Goal: Task Accomplishment & Management: Complete application form

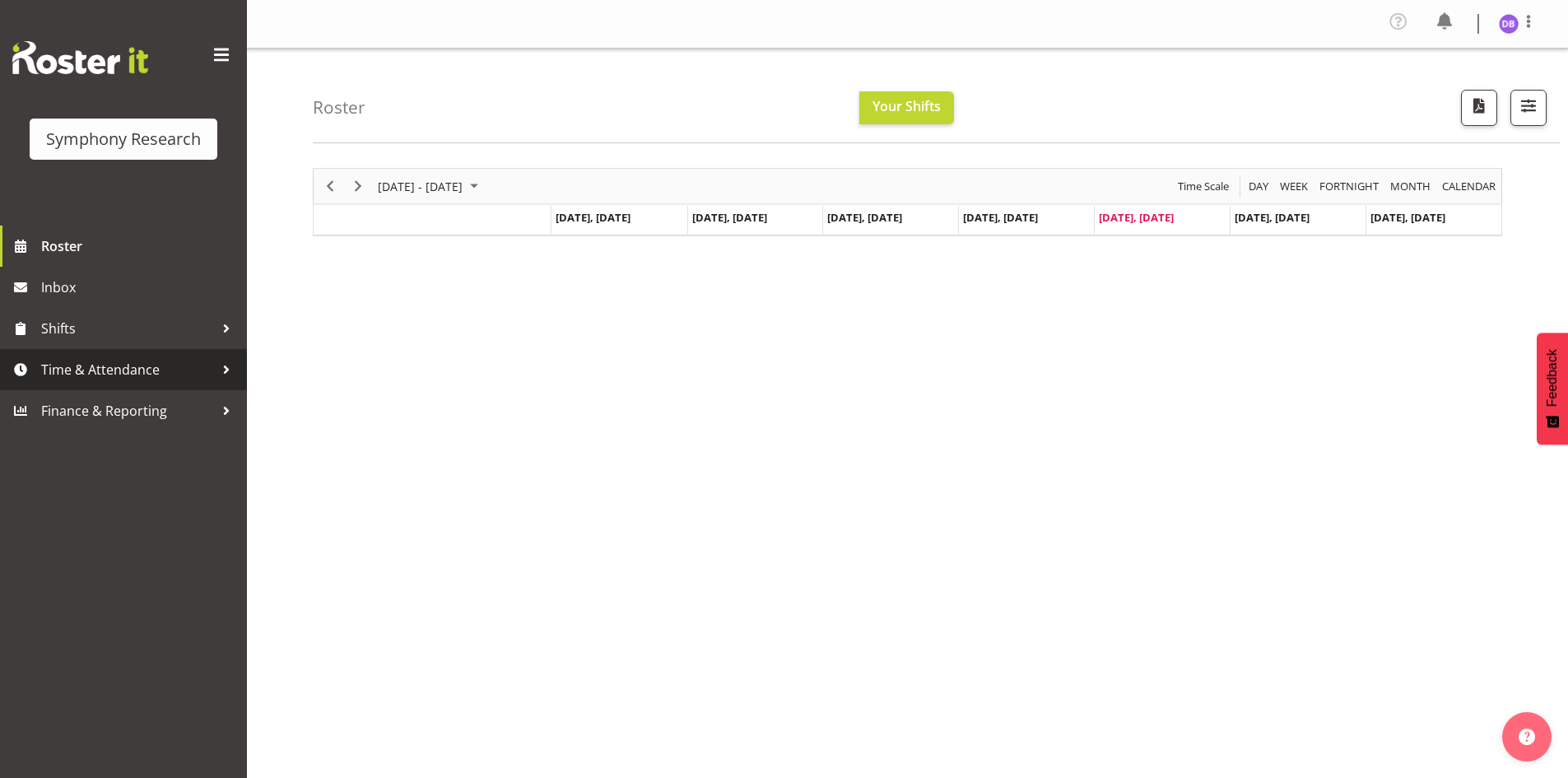
click at [101, 374] on span "Time & Attendance" at bounding box center [128, 370] width 173 height 24
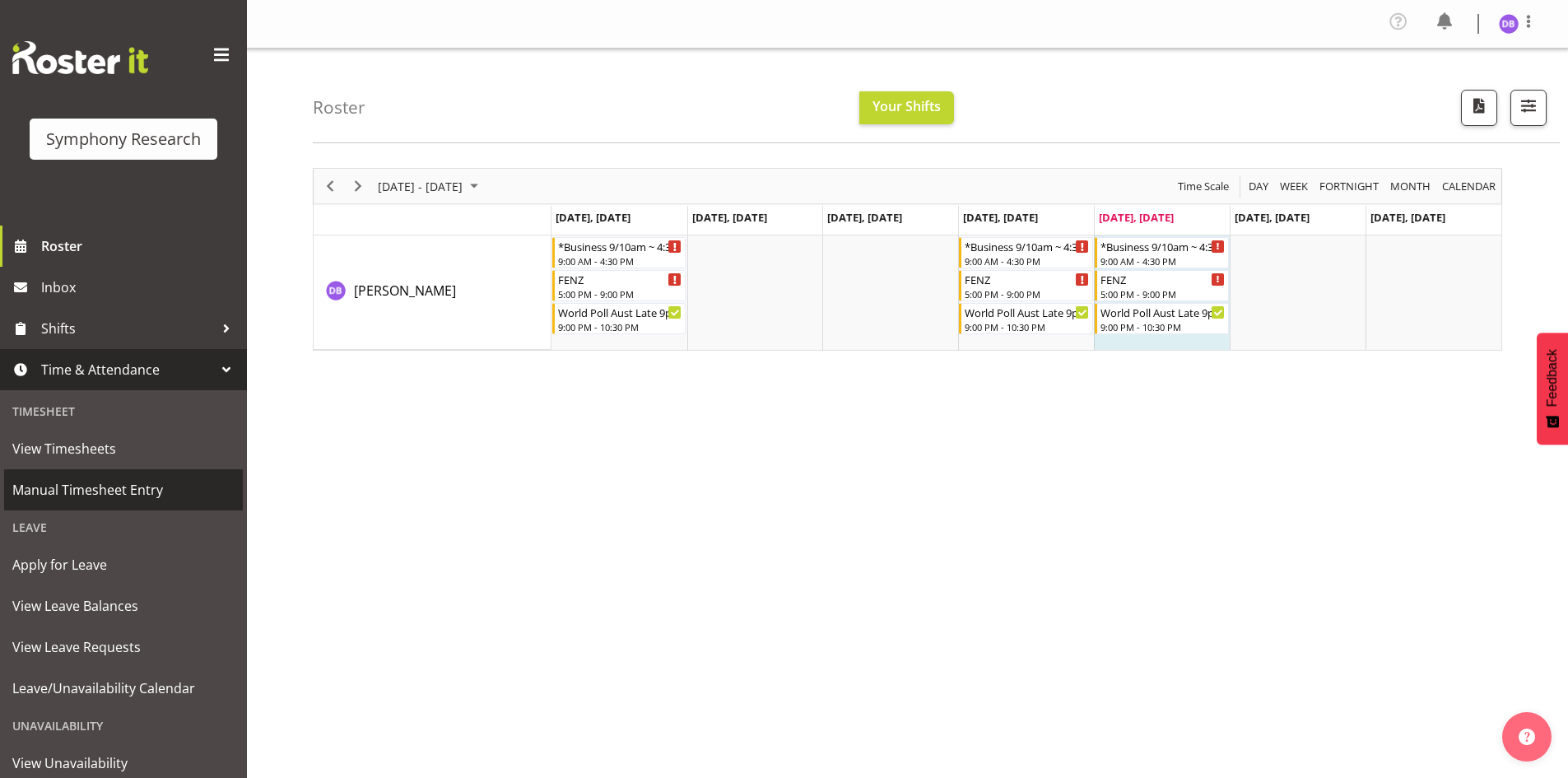
click at [79, 490] on span "Manual Timesheet Entry" at bounding box center [123, 490] width 222 height 24
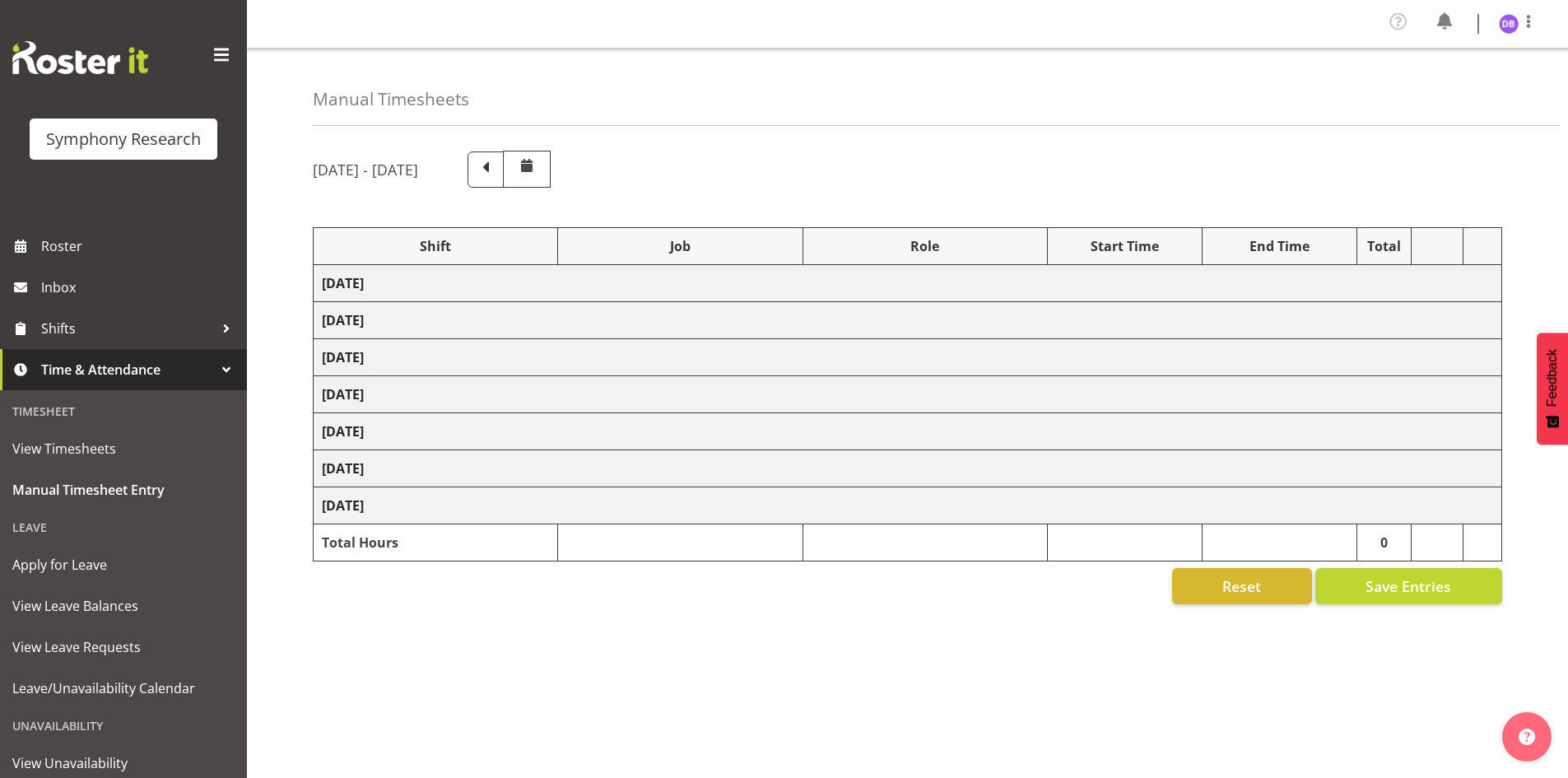
select select "26078"
select select "9636"
select select "47"
select select "26078"
select select "9426"
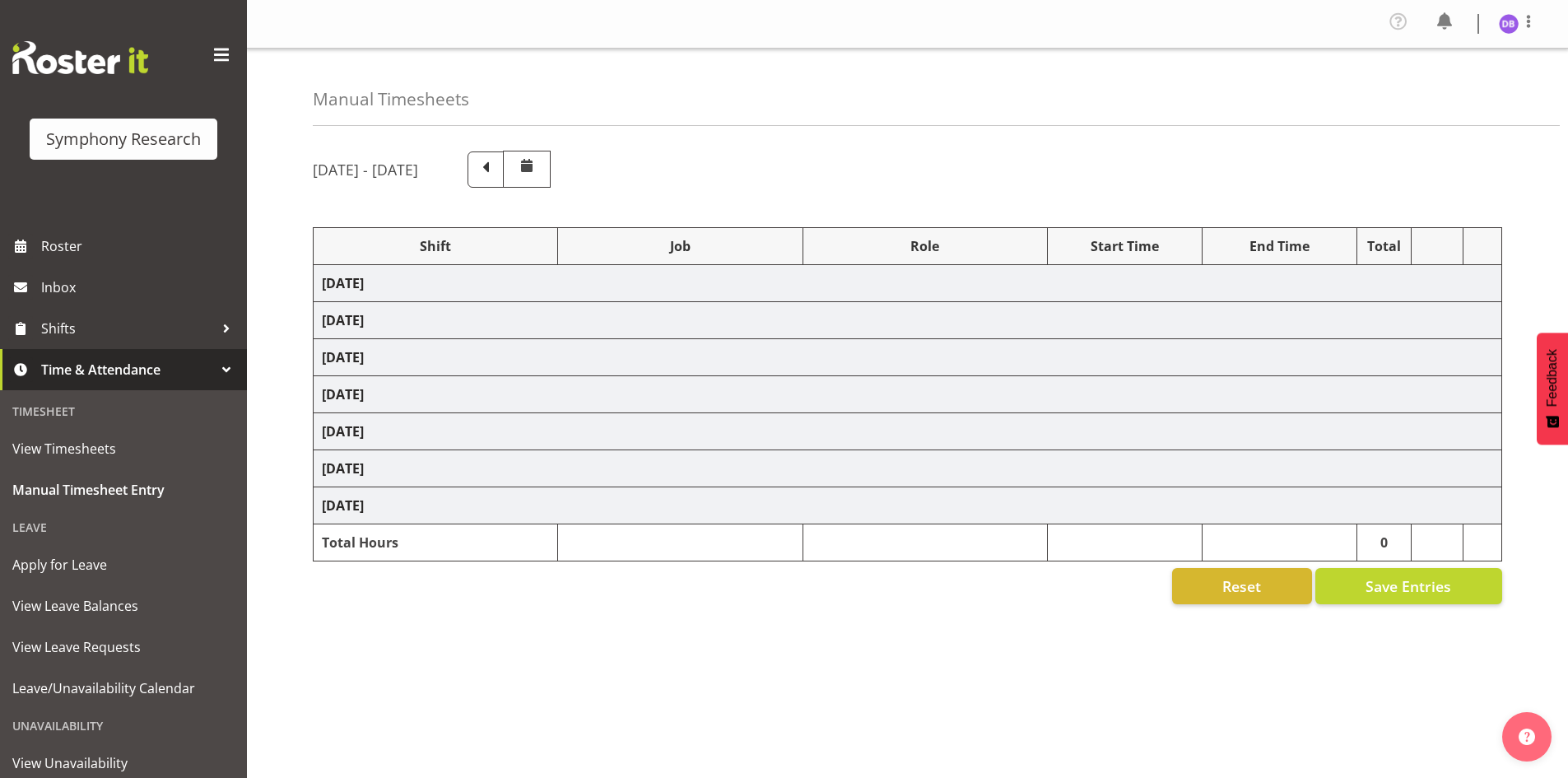
select select "47"
select select "26078"
select select "9636"
select select "47"
select select "26078"
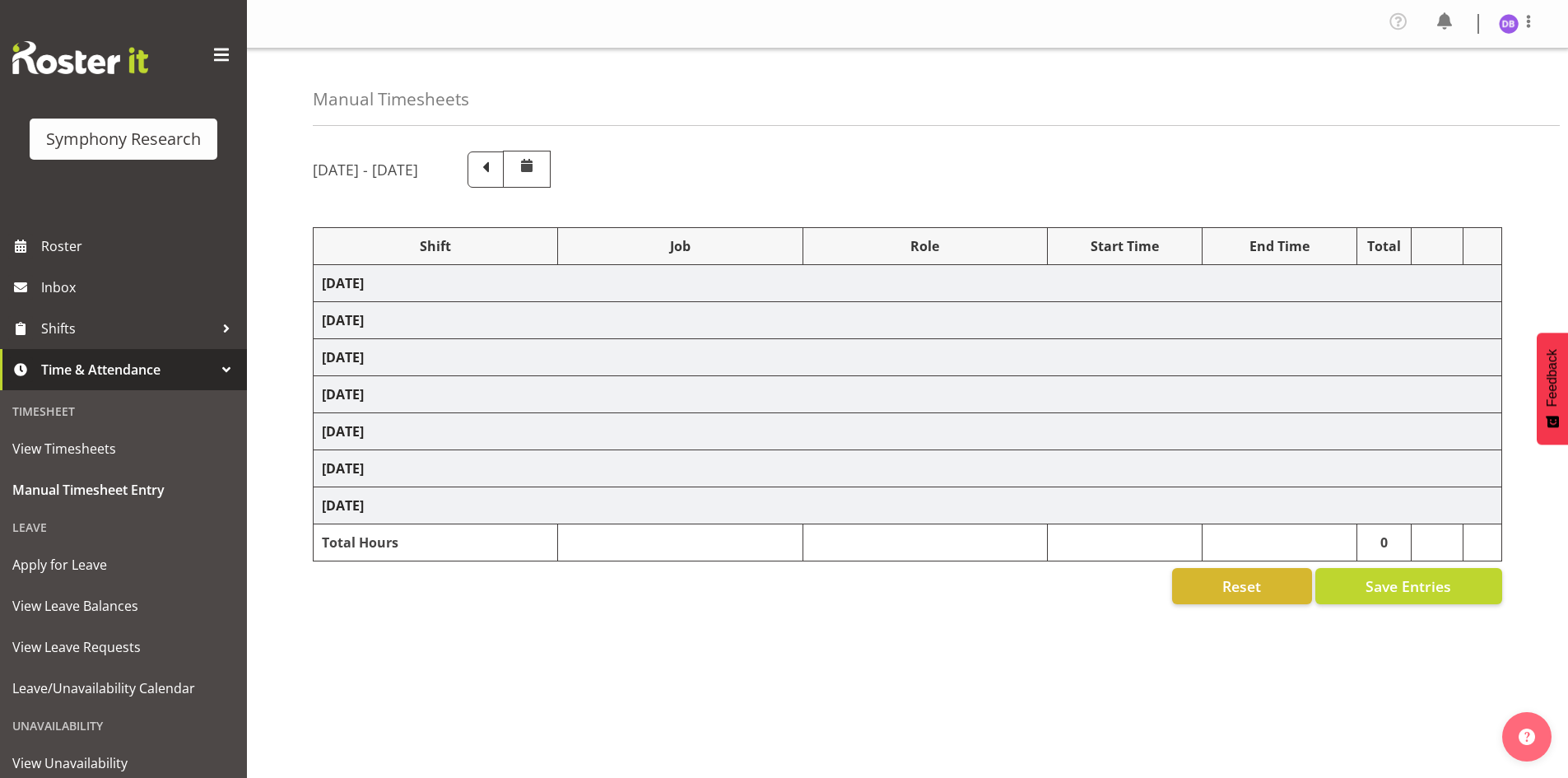
select select "9426"
select select "47"
select select "48116"
select select "9636"
select select "47"
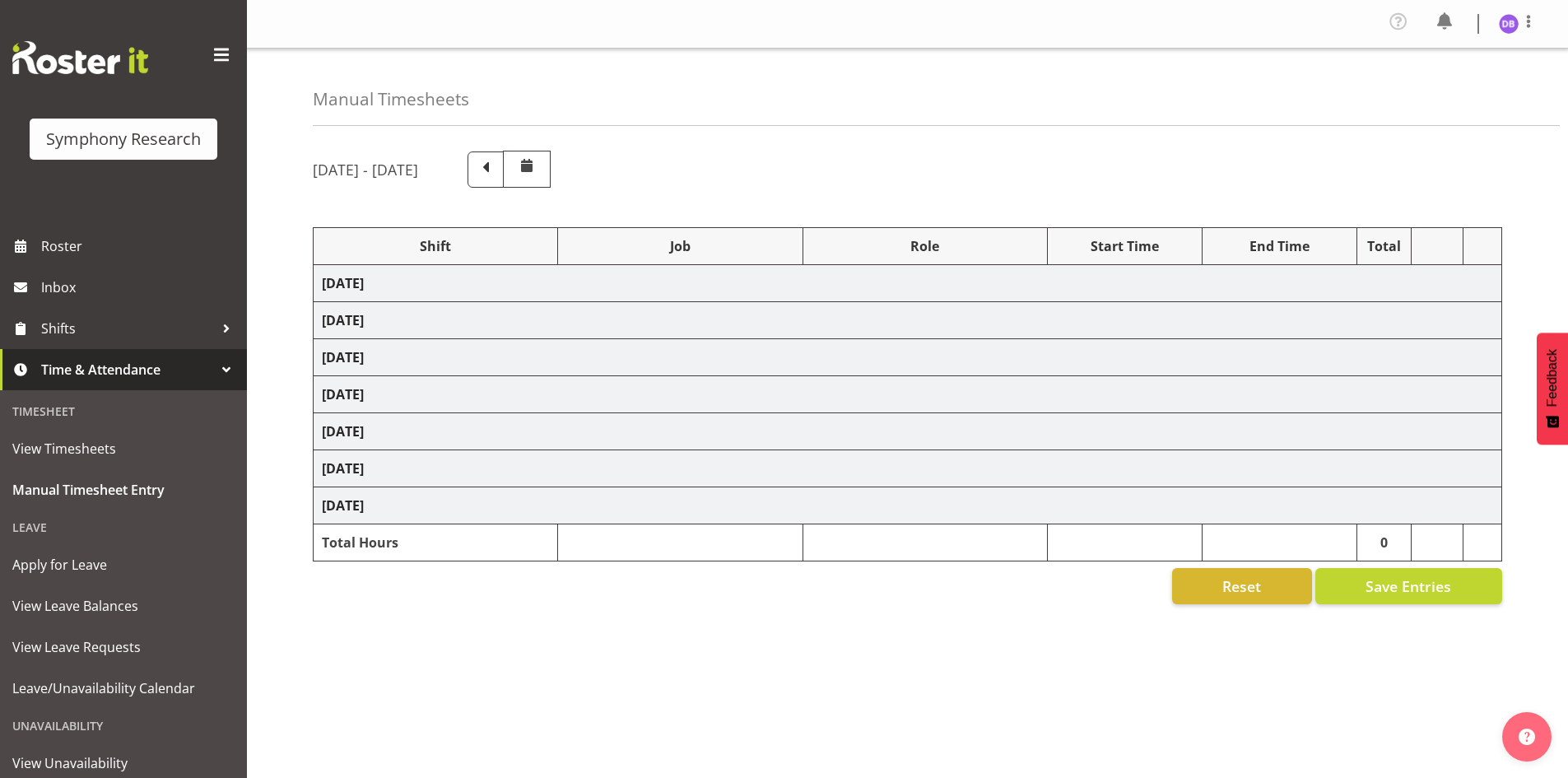
select select "56692"
select select "10499"
select select "47"
select select "26078"
select select "9636"
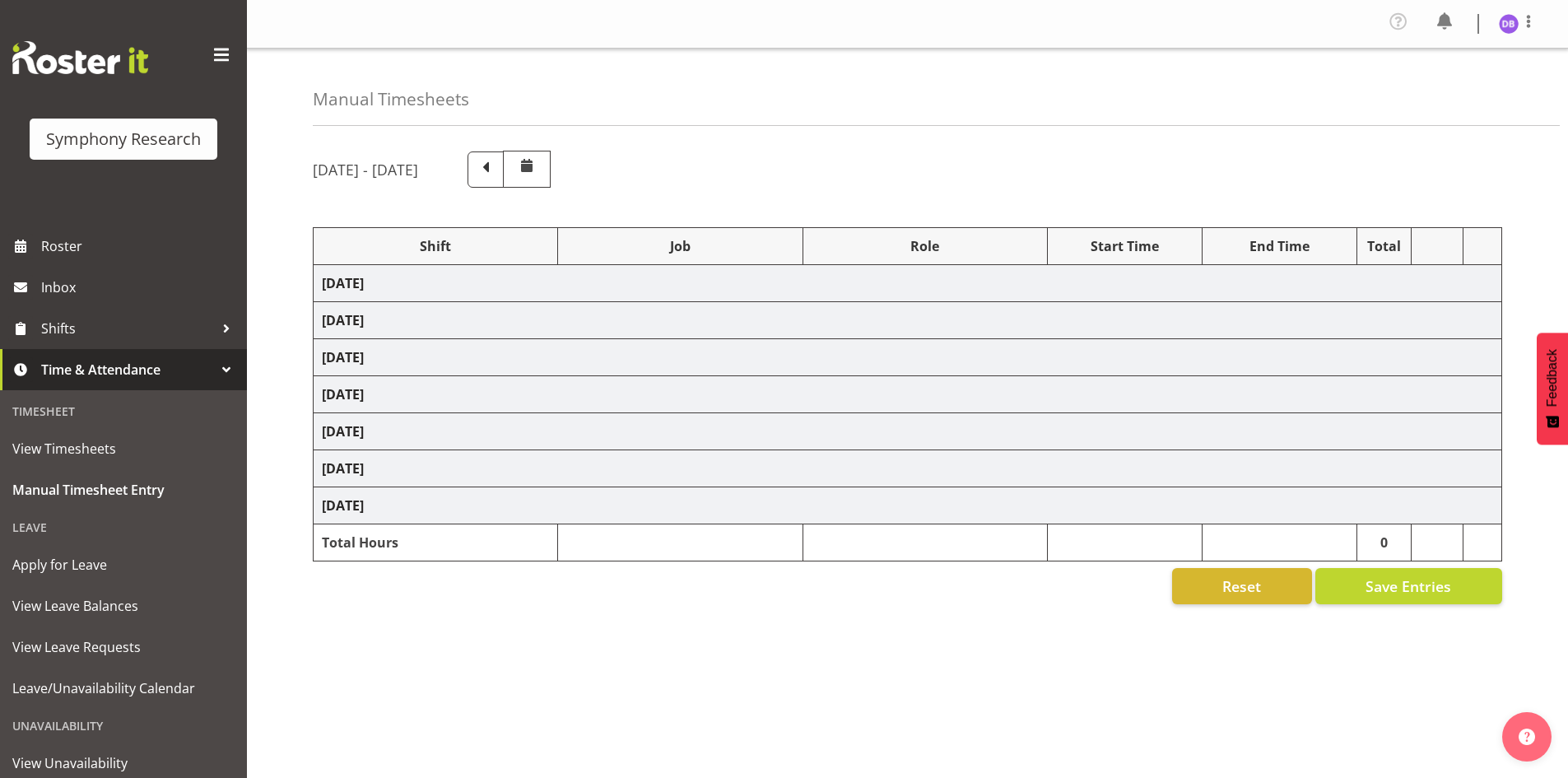
select select "47"
select select "48116"
select select "10574"
select select "48116"
select select "10499"
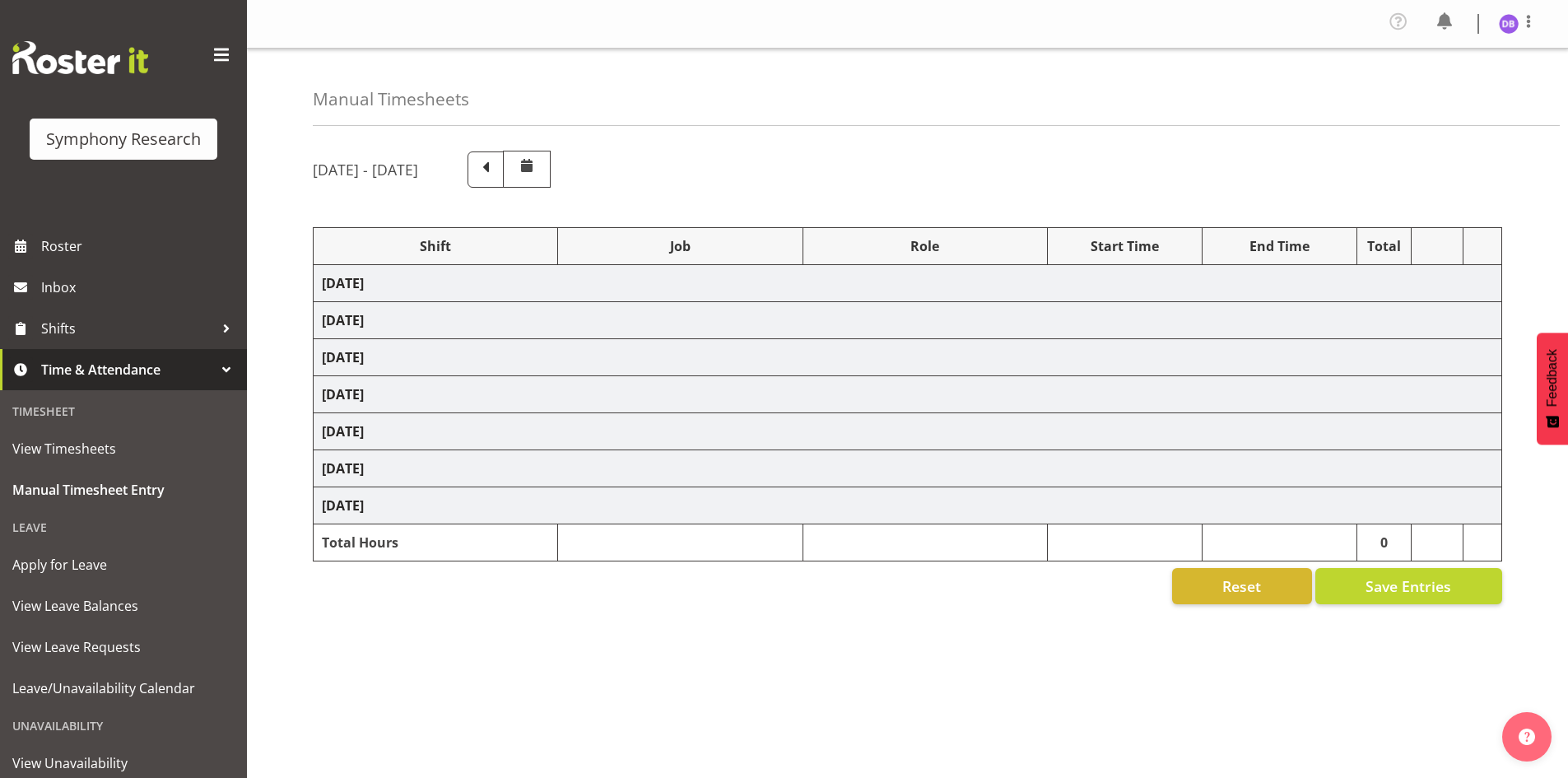
select select "47"
select select "48116"
select select "10499"
select select "47"
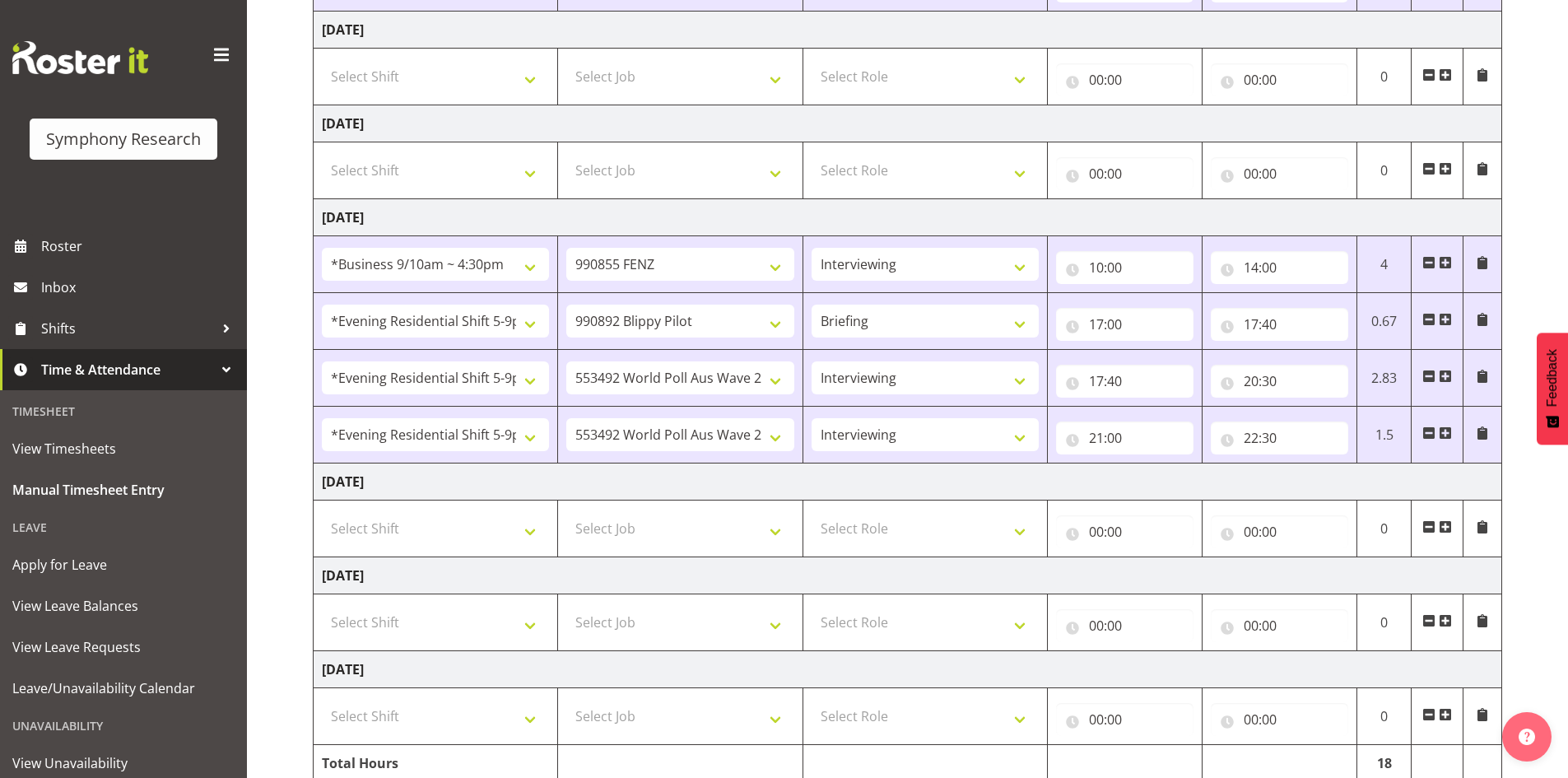
scroll to position [703, 0]
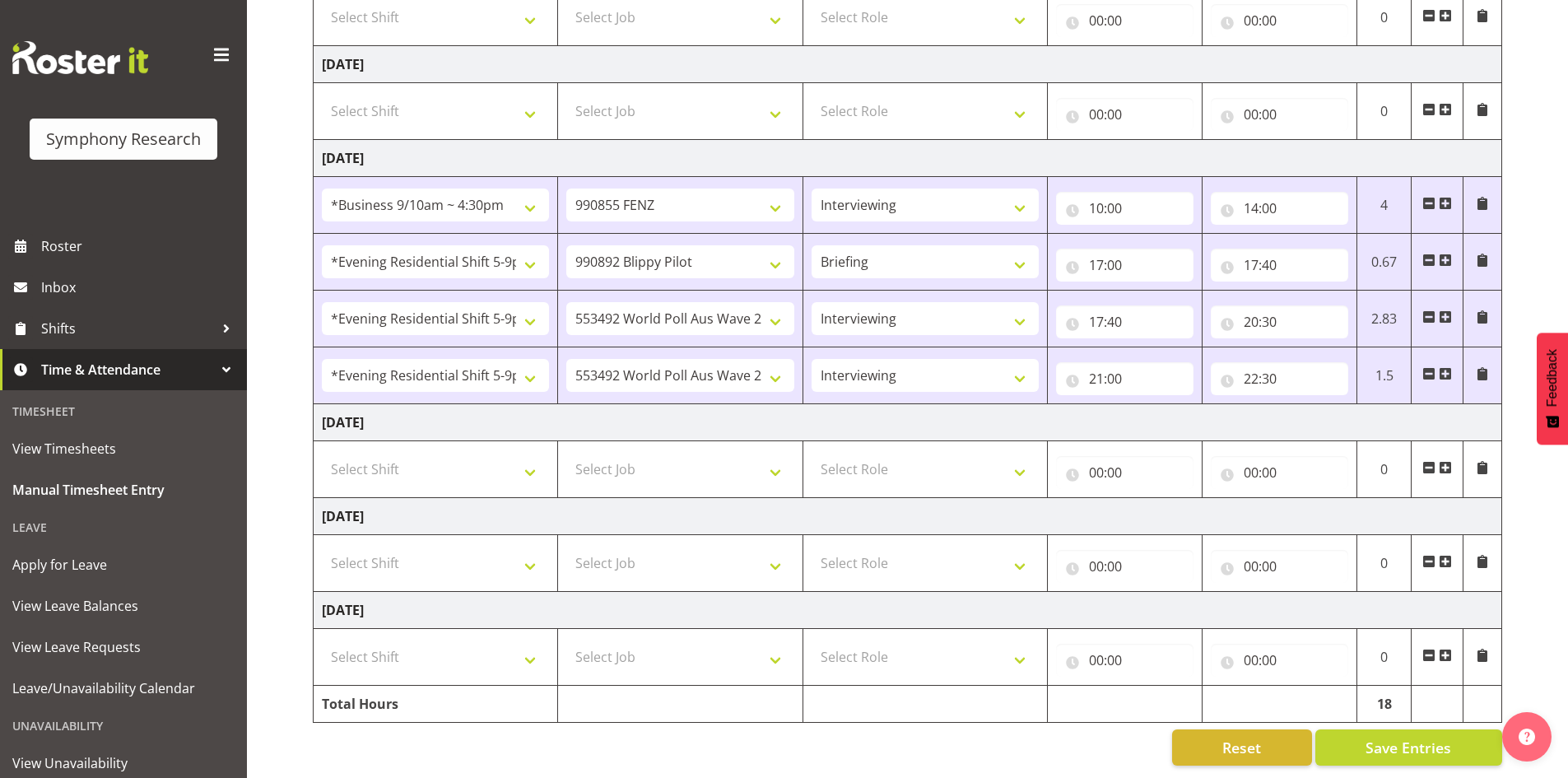
click at [1448, 461] on span at bounding box center [1445, 467] width 13 height 13
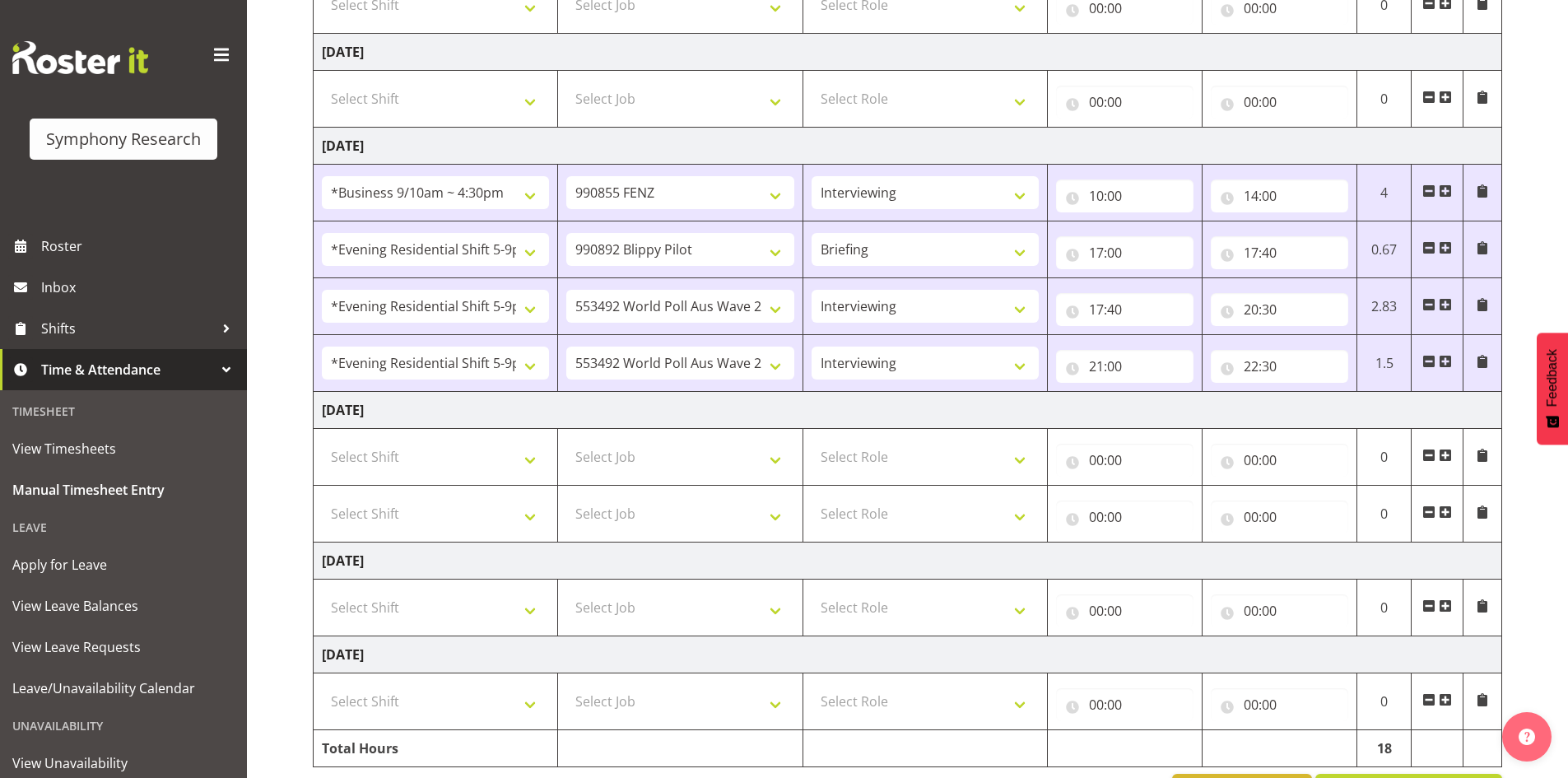
click at [1448, 455] on span at bounding box center [1445, 455] width 13 height 13
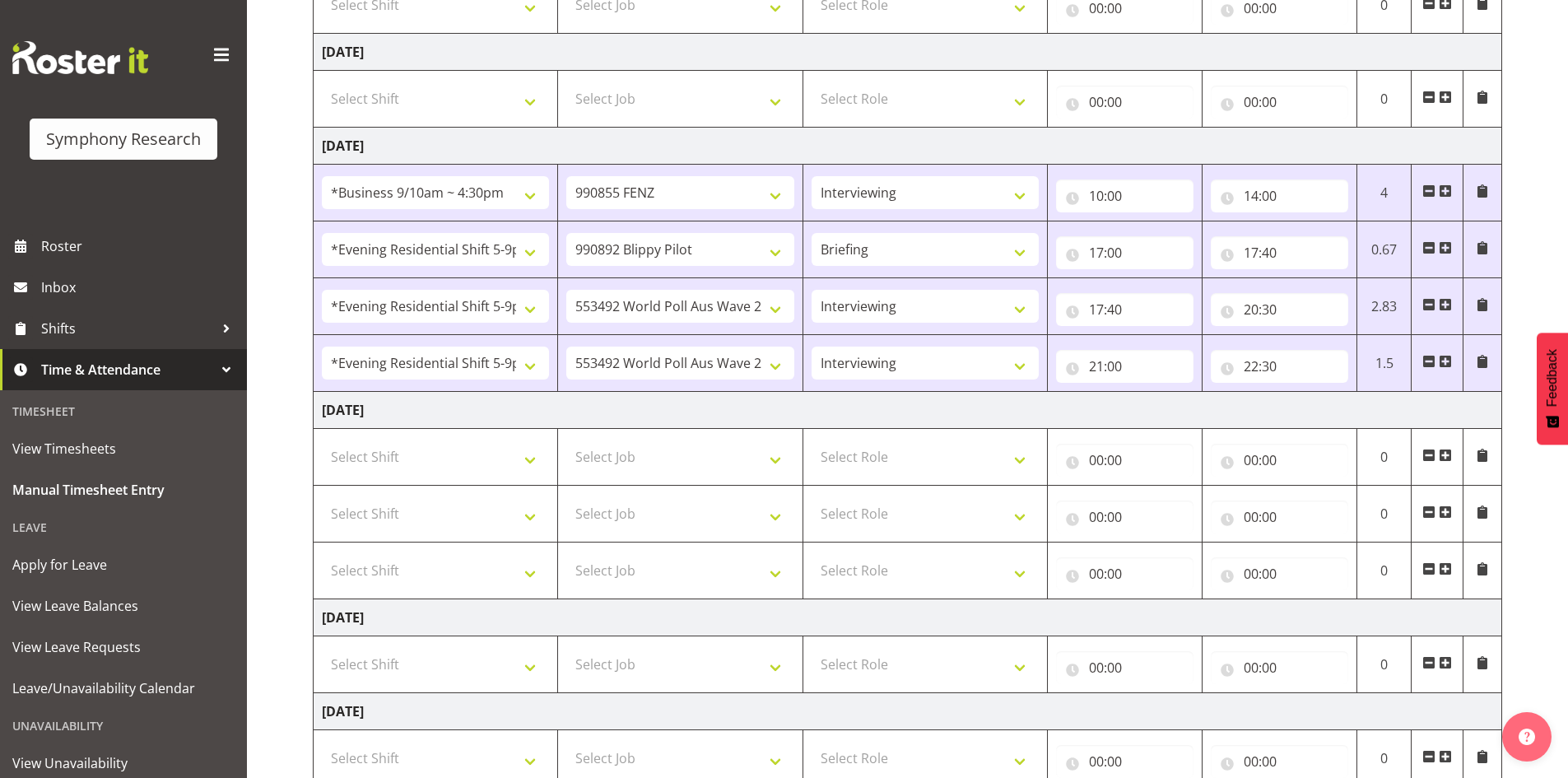
click at [1448, 455] on span at bounding box center [1445, 455] width 13 height 13
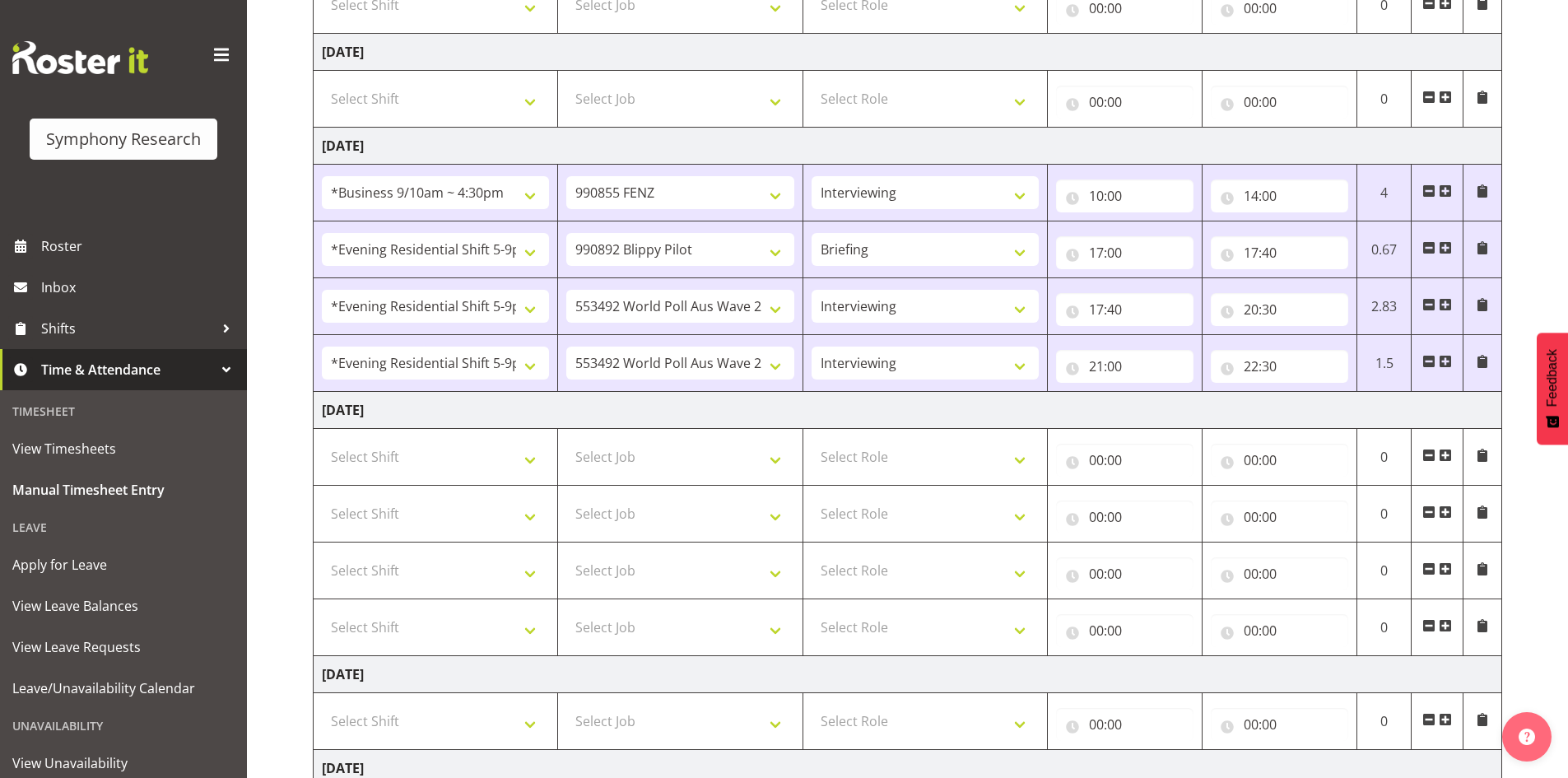
click at [1448, 455] on span at bounding box center [1445, 455] width 13 height 13
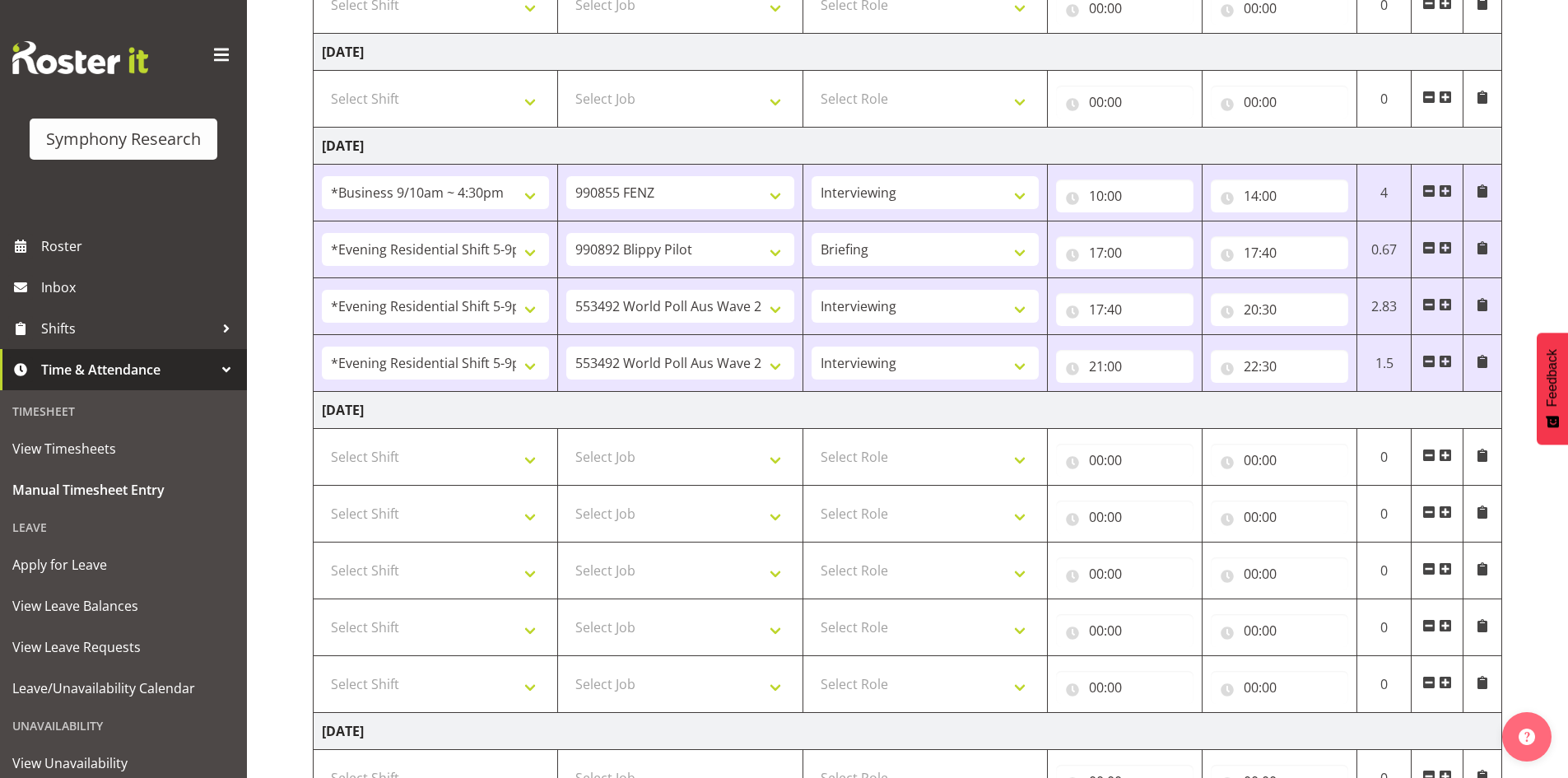
click at [1448, 455] on span at bounding box center [1445, 455] width 13 height 13
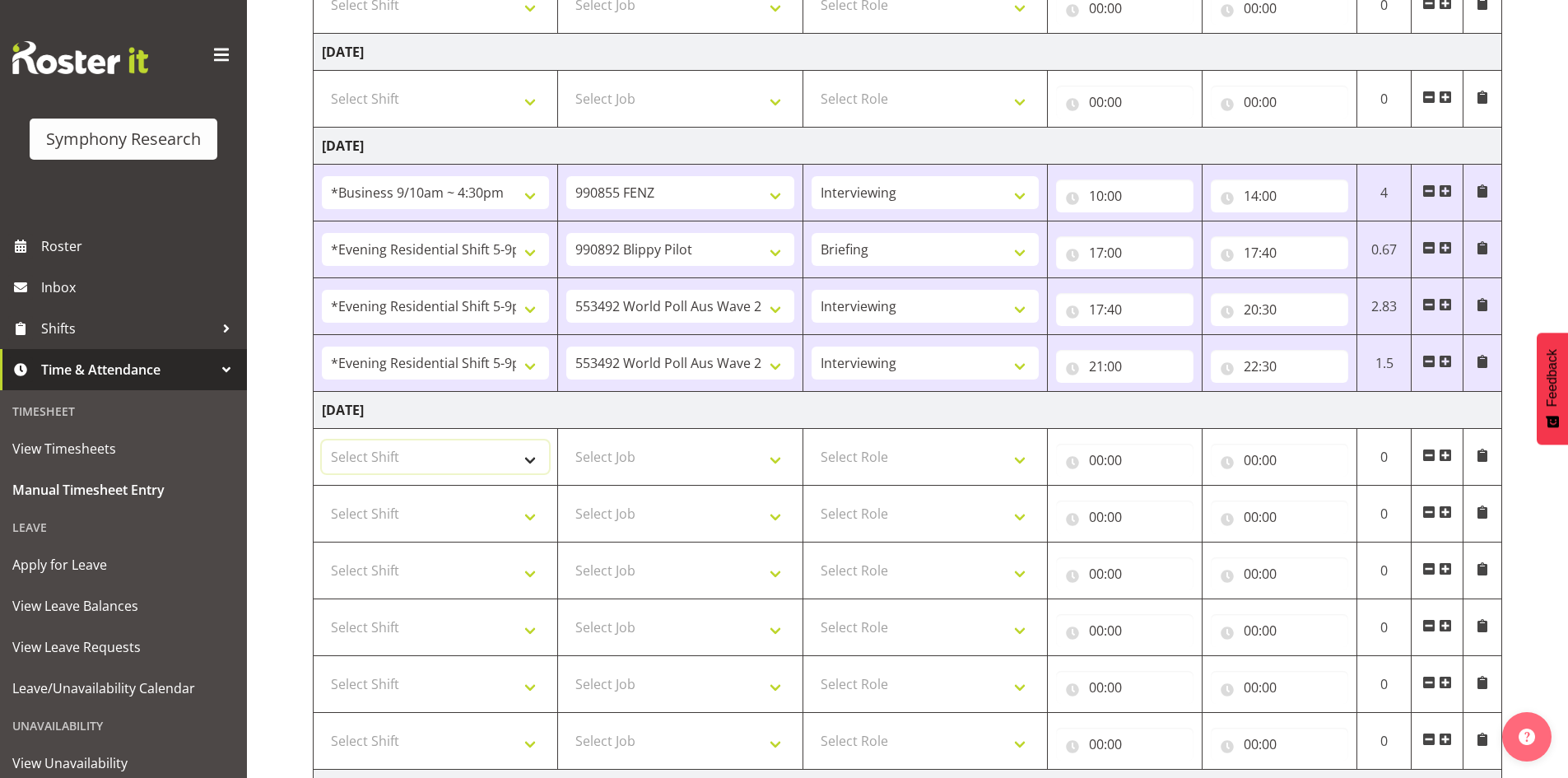
click at [530, 456] on select "Select Shift !!Weekend Residential (Roster IT Shift Label) *Business 9/10am ~ 4…" at bounding box center [435, 457] width 227 height 33
select select "26078"
click at [322, 441] on select "Select Shift !!Weekend Residential (Roster IT Shift Label) *Business 9/10am ~ 4…" at bounding box center [435, 457] width 227 height 33
click at [530, 516] on select "Select Shift !!Weekend Residential (Roster IT Shift Label) *Business 9/10am ~ 4…" at bounding box center [435, 514] width 227 height 33
select select "26078"
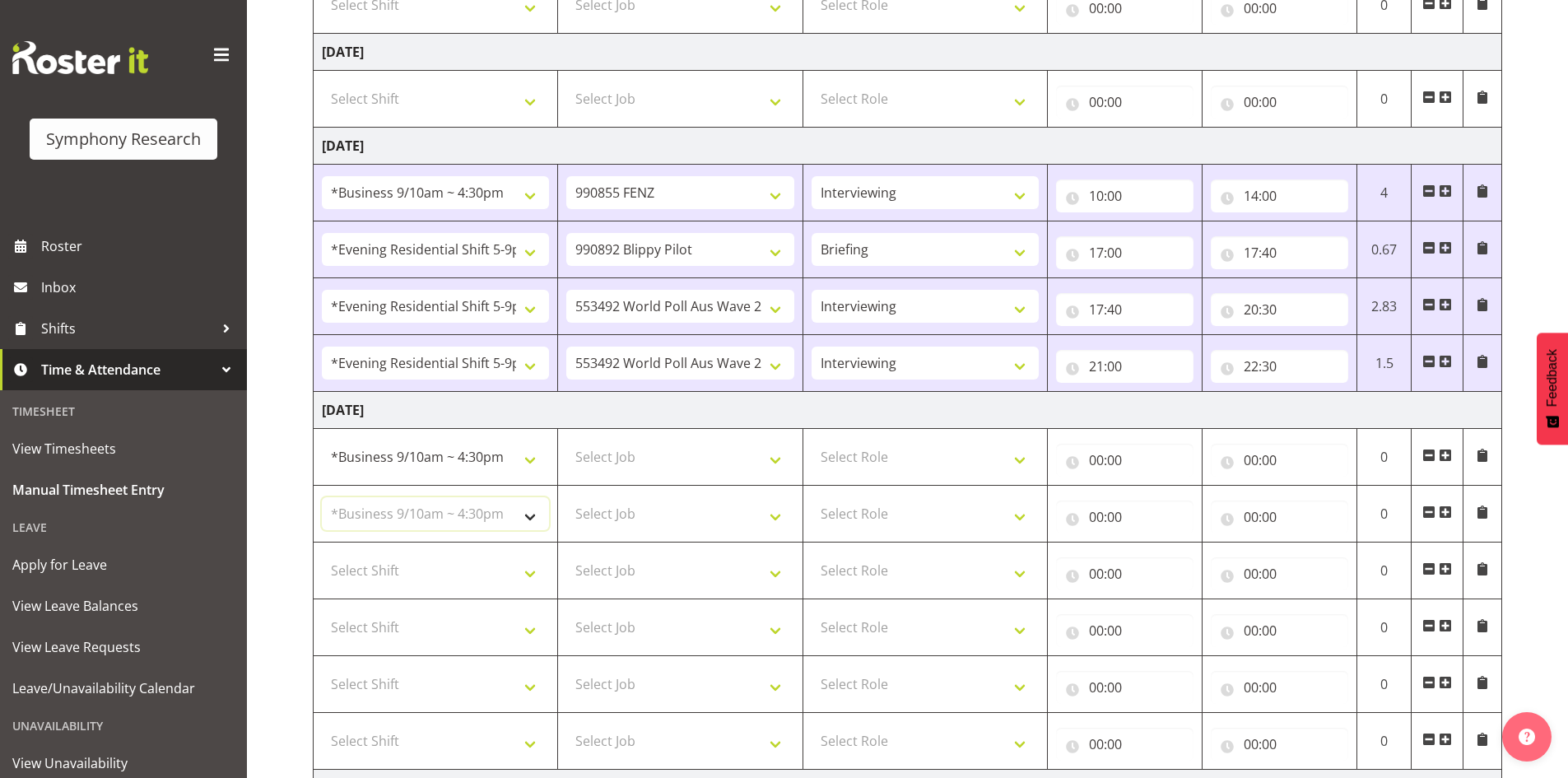
click at [322, 497] on select "Select Shift !!Weekend Residential (Roster IT Shift Label) *Business 9/10am ~ 4…" at bounding box center [435, 514] width 227 height 33
drag, startPoint x: 530, startPoint y: 576, endPoint x: 523, endPoint y: 565, distance: 13.0
click at [530, 576] on select "Select Shift !!Weekend Residential (Roster IT Shift Label) *Business 9/10am ~ 4…" at bounding box center [435, 571] width 227 height 33
select select "26078"
click at [322, 554] on select "Select Shift !!Weekend Residential (Roster IT Shift Label) *Business 9/10am ~ 4…" at bounding box center [435, 571] width 227 height 33
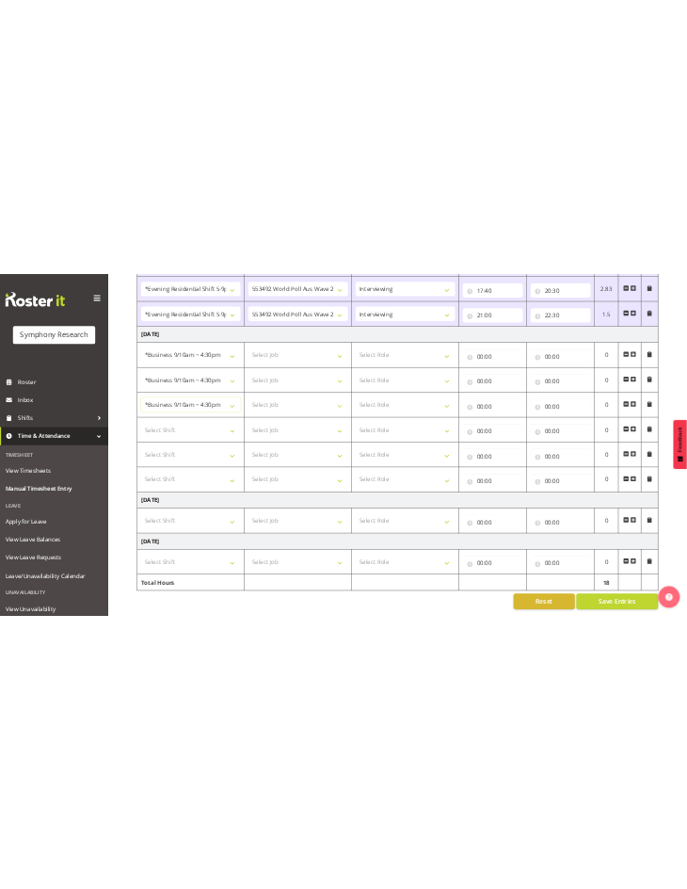
scroll to position [1129, 0]
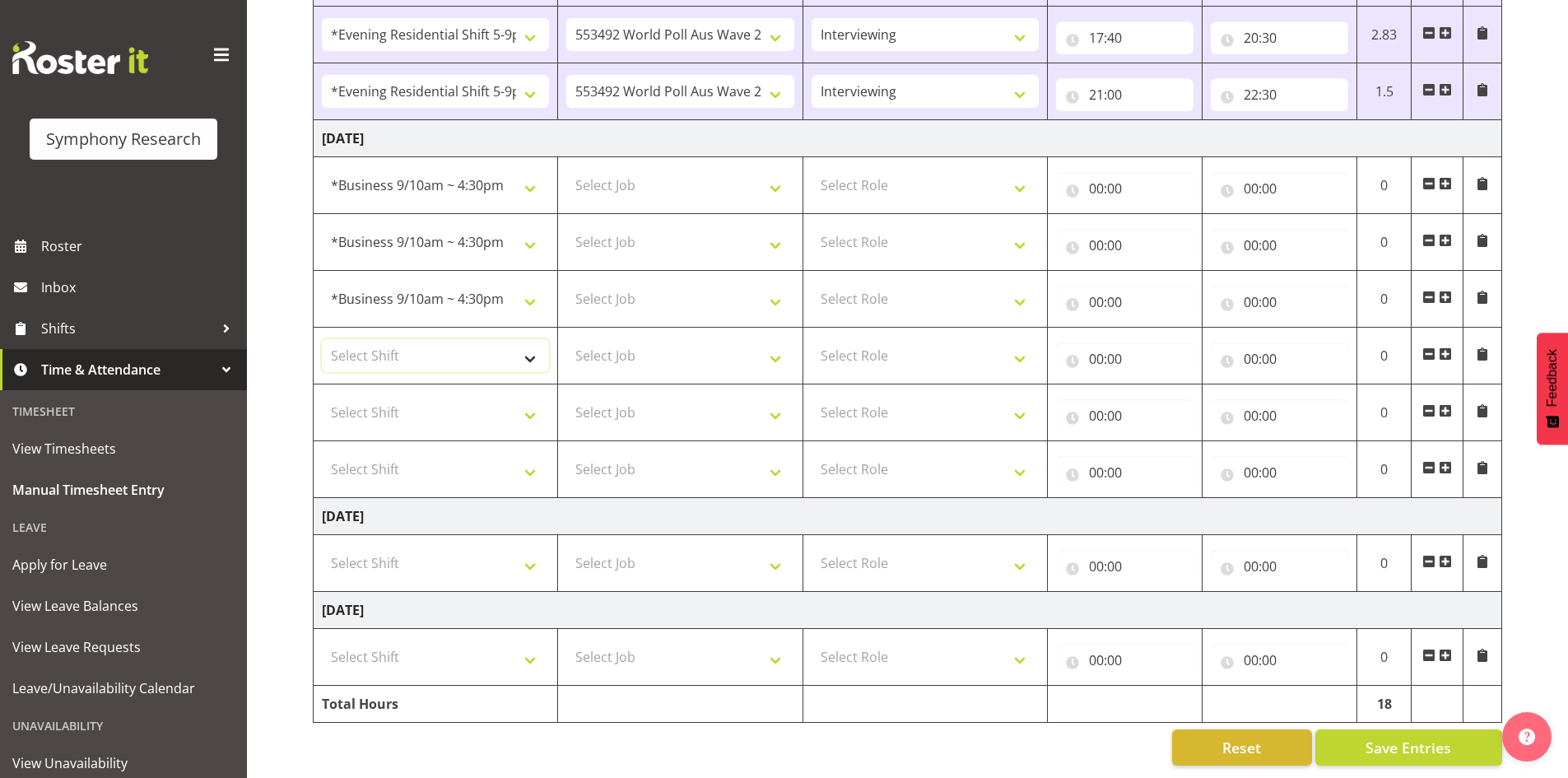
click at [523, 342] on select "Select Shift !!Weekend Residential (Roster IT Shift Label) *Business 9/10am ~ 4…" at bounding box center [435, 356] width 227 height 33
select select "26078"
click at [322, 339] on select "Select Shift !!Weekend Residential (Roster IT Shift Label) *Business 9/10am ~ 4…" at bounding box center [435, 356] width 227 height 33
click at [536, 402] on select "Select Shift !!Weekend Residential (Roster IT Shift Label) *Business 9/10am ~ 4…" at bounding box center [435, 413] width 227 height 33
select select "26078"
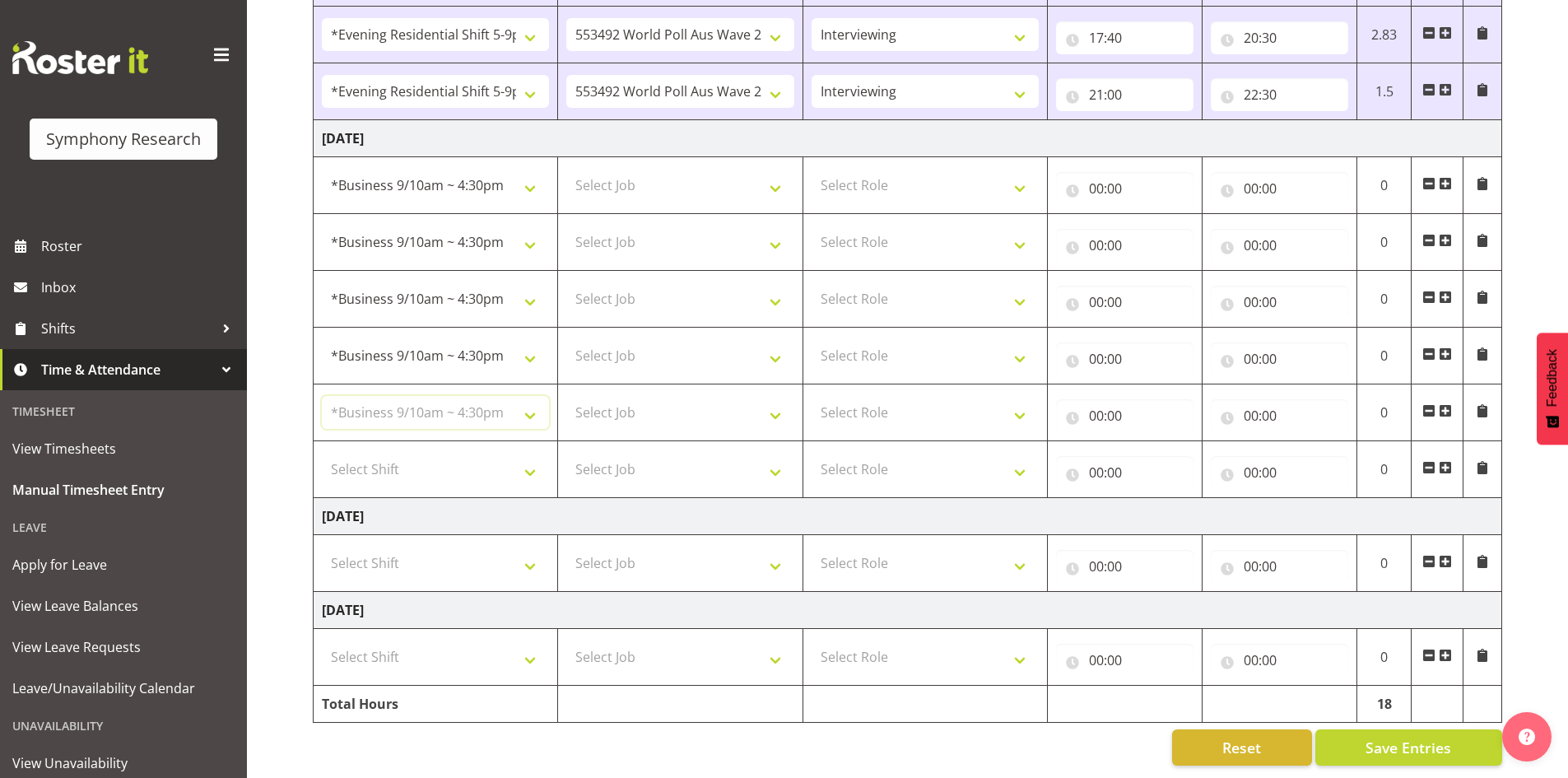
click at [322, 396] on select "Select Shift !!Weekend Residential (Roster IT Shift Label) *Business 9/10am ~ 4…" at bounding box center [435, 413] width 227 height 33
click at [533, 457] on select "Select Shift !!Weekend Residential (Roster IT Shift Label) *Business 9/10am ~ 4…" at bounding box center [435, 469] width 227 height 33
select select "26078"
click at [322, 453] on select "Select Shift !!Weekend Residential (Roster IT Shift Label) *Business 9/10am ~ 4…" at bounding box center [435, 469] width 227 height 33
click at [771, 171] on select "Select Job 550060 IF Admin 553492 World Poll Aus Wave 2 Main 2025 553493 World …" at bounding box center [680, 185] width 227 height 33
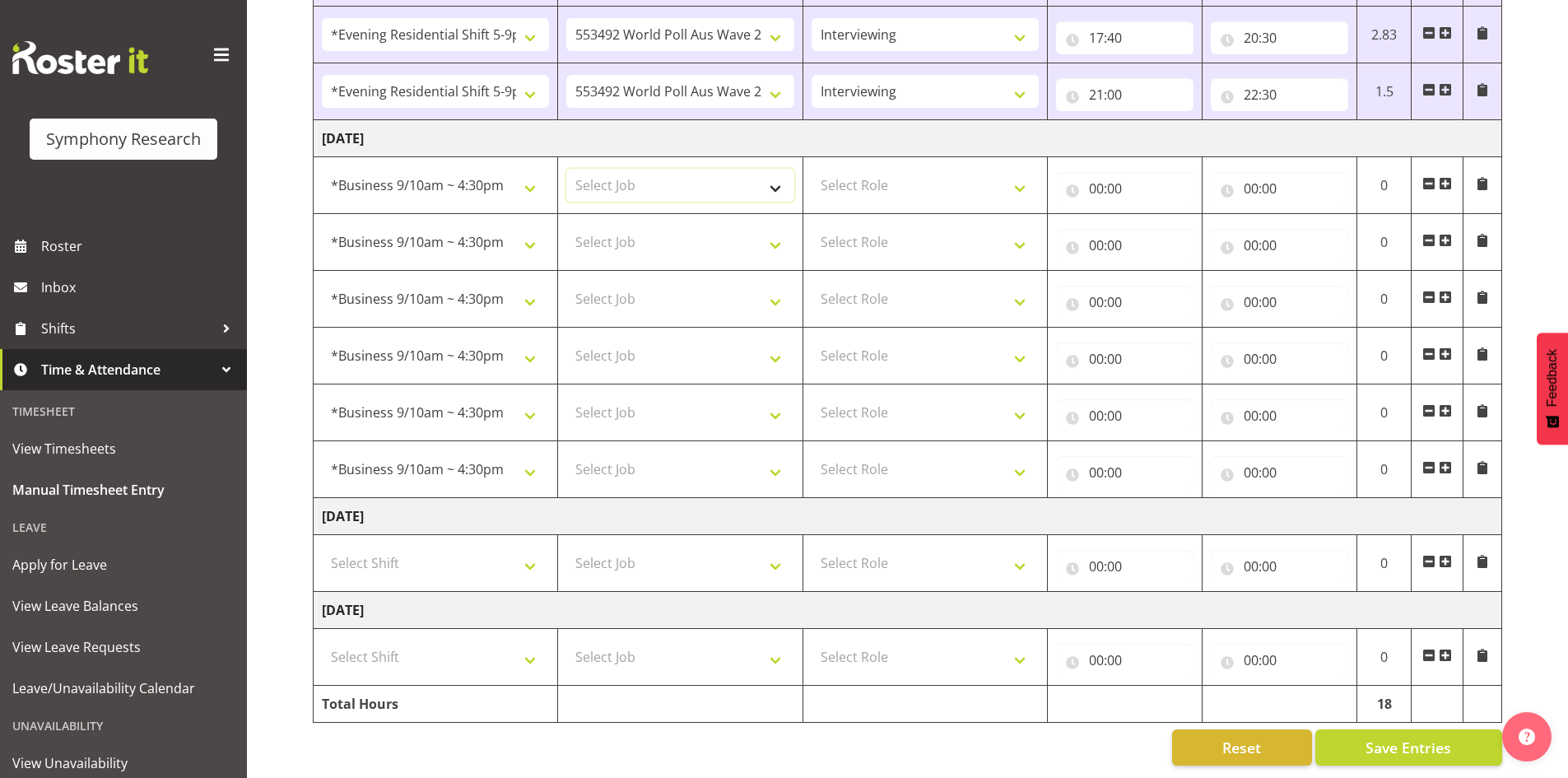
select select "10499"
click at [566, 169] on select "Select Job 550060 IF Admin 553492 World Poll Aus Wave 2 Main 2025 553493 World …" at bounding box center [680, 185] width 227 height 33
click at [1019, 180] on select "Select Role Briefing Interviewing" at bounding box center [926, 185] width 227 height 33
select select "47"
click at [812, 169] on select "Select Role Briefing Interviewing" at bounding box center [926, 185] width 227 height 33
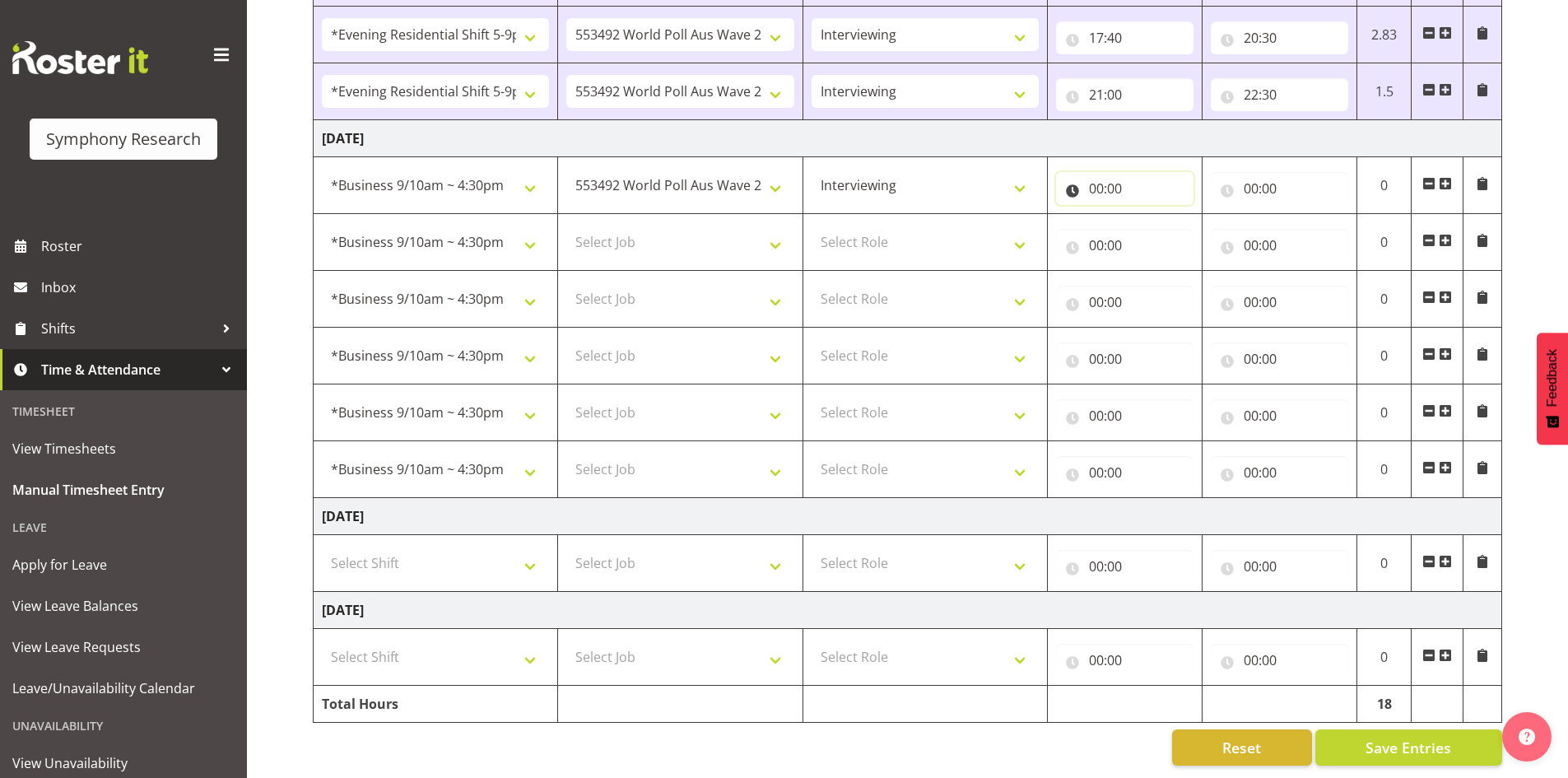
click at [1101, 172] on input "00:00" at bounding box center [1124, 189] width 137 height 33
click at [1169, 220] on select "00 01 02 03 04 05 06 07 08 09 10 11 12 13 14 15 16 17 18 19 20 21 22 23" at bounding box center [1169, 232] width 37 height 33
select select "10"
click at [1150, 215] on select "00 01 02 03 04 05 06 07 08 09 10 11 12 13 14 15 16 17 18 19 20 21 22 23" at bounding box center [1169, 232] width 37 height 33
type input "10:00"
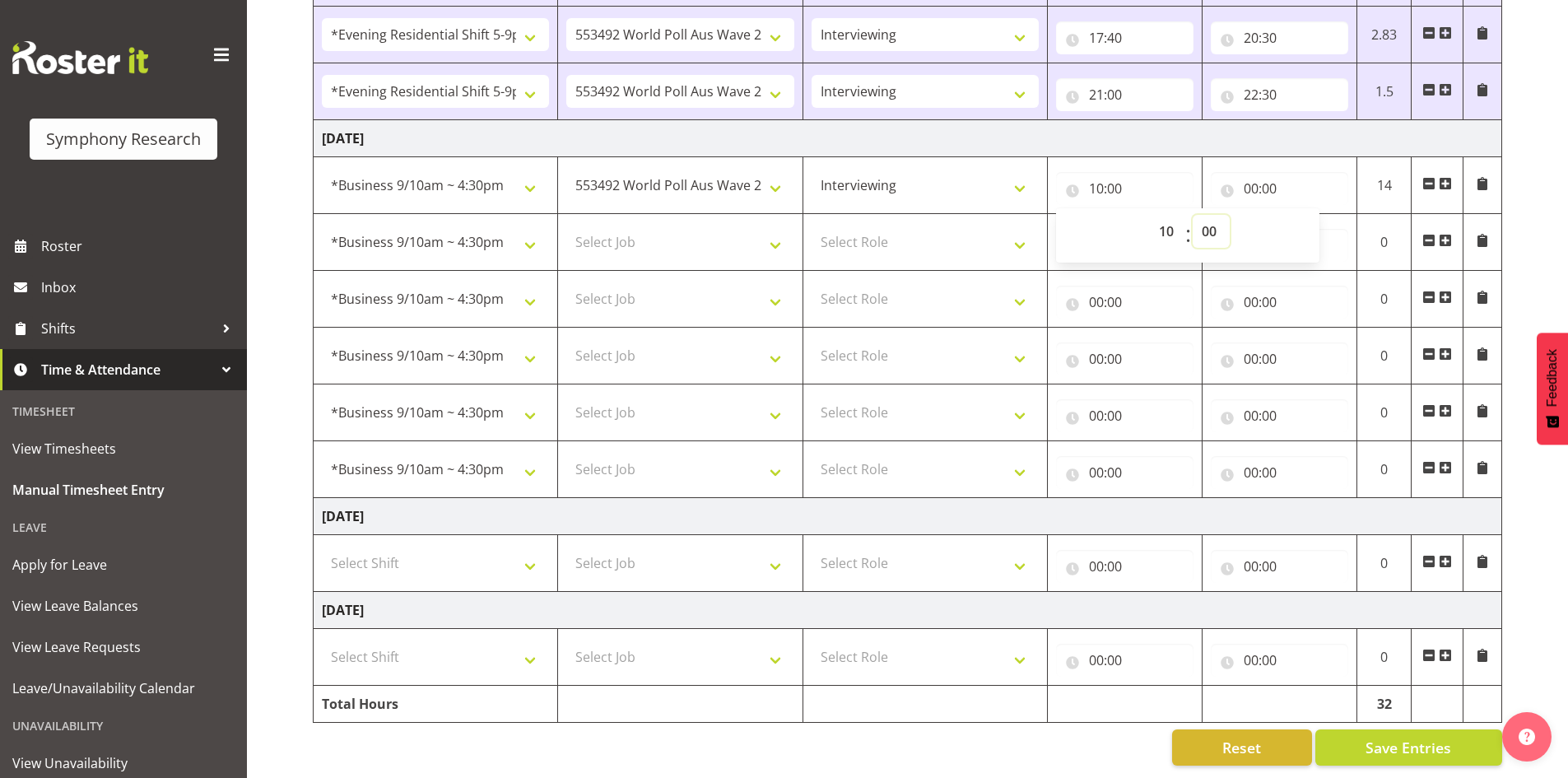
click at [1207, 215] on select "00 01 02 03 04 05 06 07 08 09 10 11 12 13 14 15 16 17 18 19 20 21 22 23 24 25 2…" at bounding box center [1211, 232] width 37 height 33
click at [1264, 172] on input "00:00" at bounding box center [1279, 189] width 137 height 33
click at [1322, 220] on select "00 01 02 03 04 05 06 07 08 09 10 11 12 13 14 15 16 17 18 19 20 21 22 23" at bounding box center [1323, 232] width 37 height 33
select select "10"
click at [1305, 215] on select "00 01 02 03 04 05 06 07 08 09 10 11 12 13 14 15 16 17 18 19 20 21 22 23" at bounding box center [1323, 232] width 37 height 33
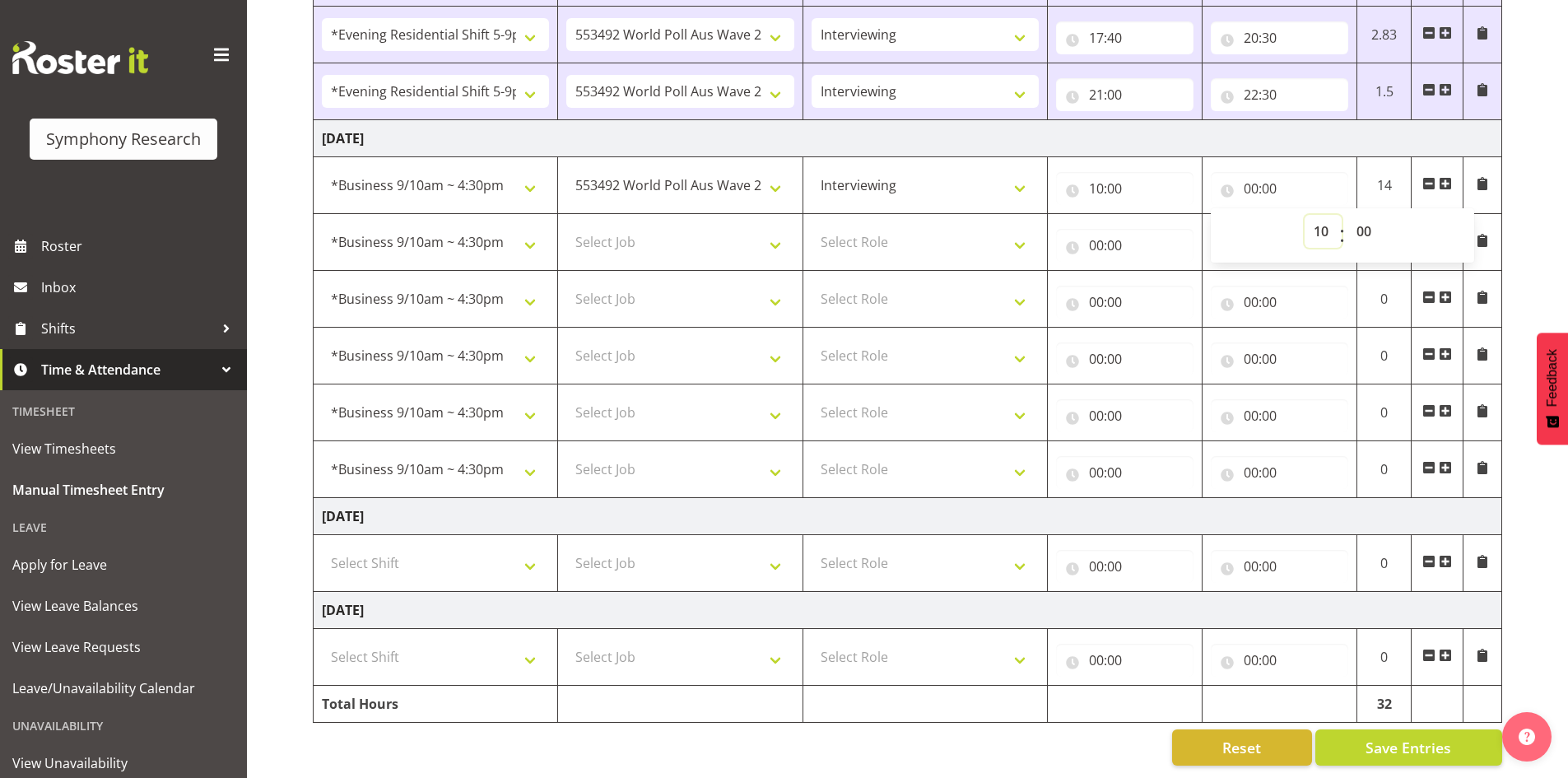
type input "10:00"
click at [1362, 218] on select "00 01 02 03 04 05 06 07 08 09 10 11 12 13 14 15 16 17 18 19 20 21 22 23 24 25 2…" at bounding box center [1366, 232] width 37 height 33
select select "6"
click at [1348, 215] on select "00 01 02 03 04 05 06 07 08 09 10 11 12 13 14 15 16 17 18 19 20 21 22 23 24 25 2…" at bounding box center [1366, 232] width 37 height 33
type input "10:06"
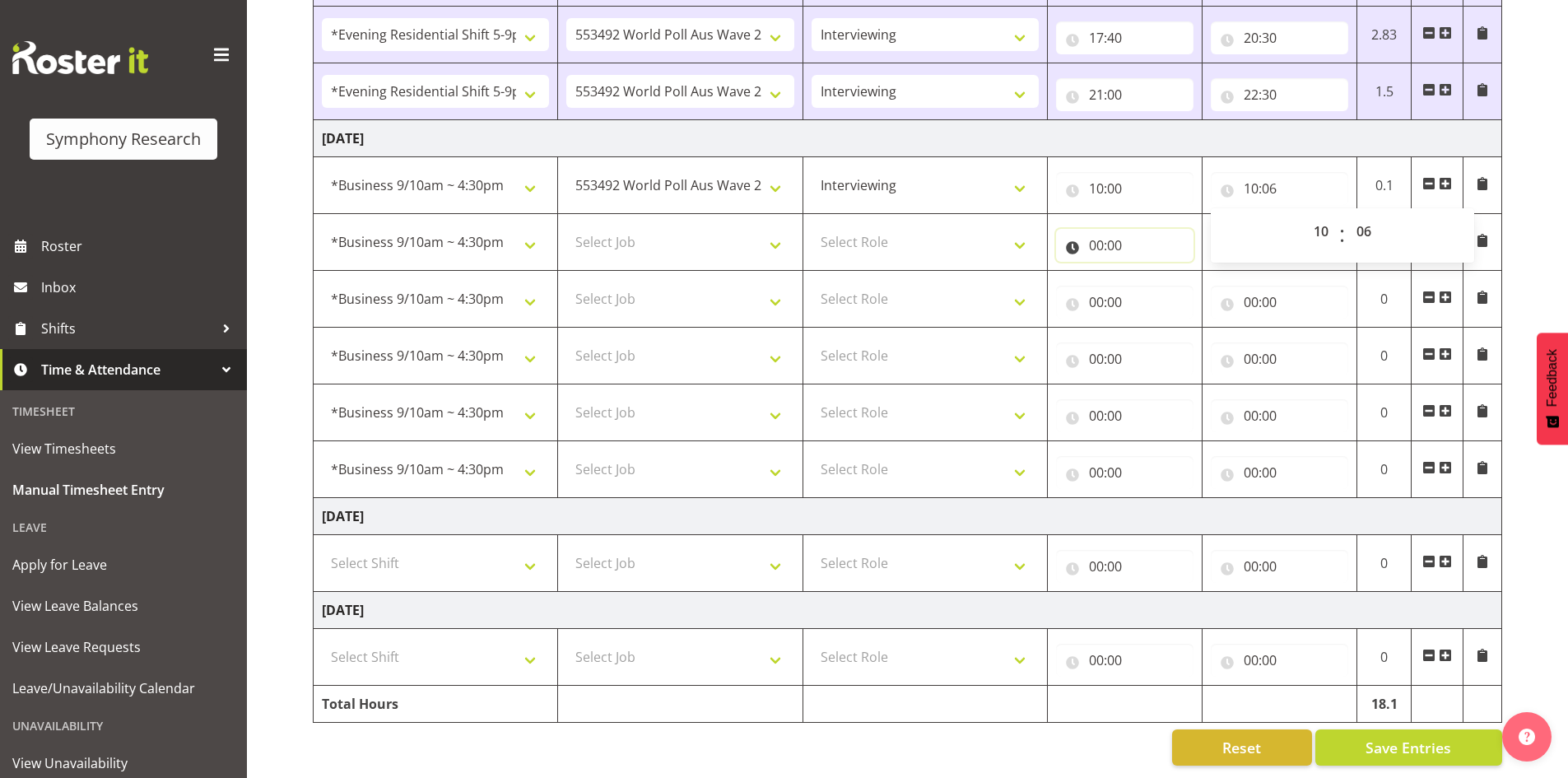
click at [1110, 229] on input "00:00" at bounding box center [1124, 246] width 137 height 33
click at [1172, 276] on select "00 01 02 03 04 05 06 07 08 09 10 11 12 13 14 15 16 17 18 19 20 21 22 23" at bounding box center [1169, 288] width 37 height 33
select select "10"
click at [1150, 272] on select "00 01 02 03 04 05 06 07 08 09 10 11 12 13 14 15 16 17 18 19 20 21 22 23" at bounding box center [1169, 288] width 37 height 33
type input "10:00"
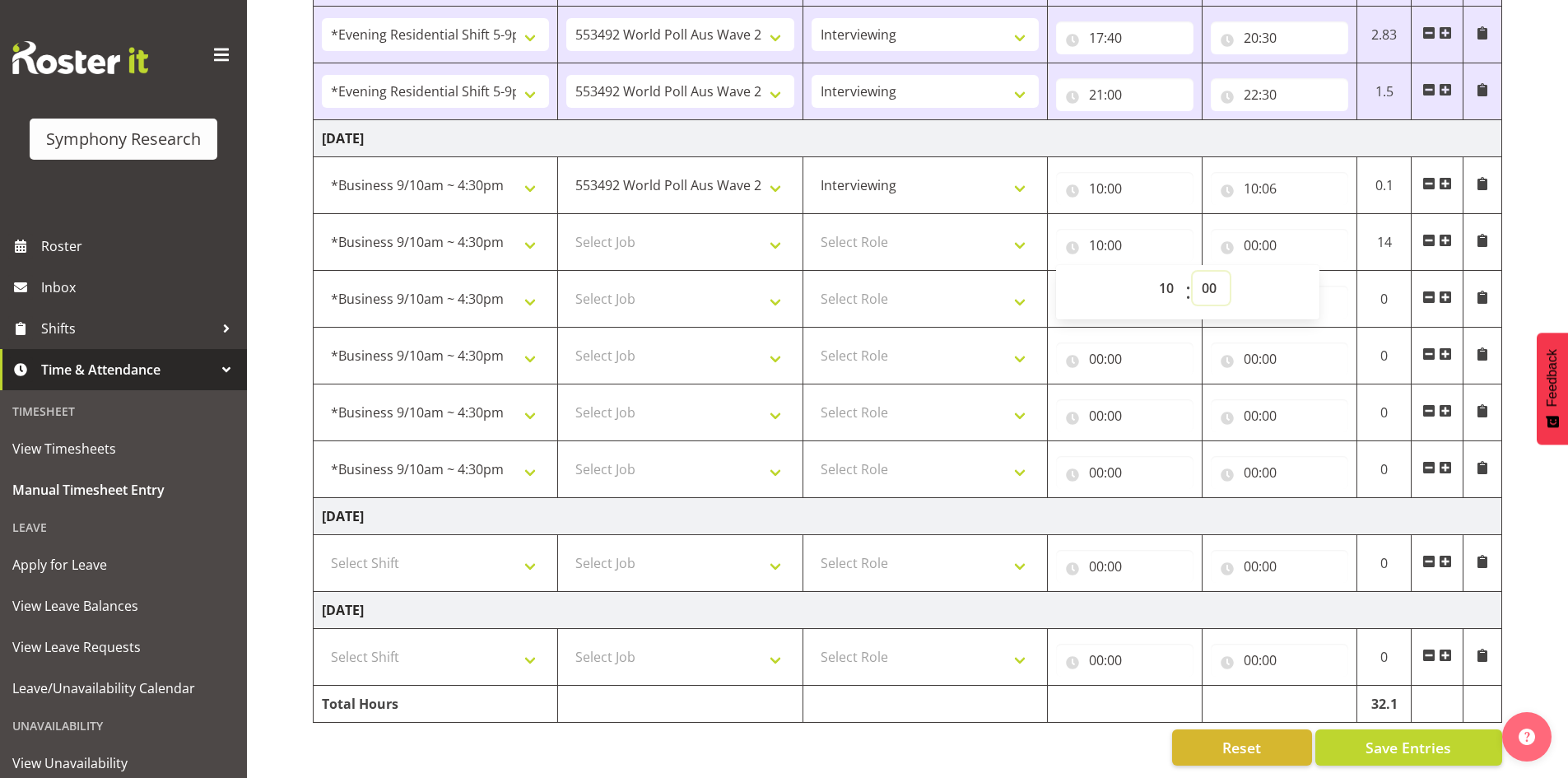
click at [1209, 275] on select "00 01 02 03 04 05 06 07 08 09 10 11 12 13 14 15 16 17 18 19 20 21 22 23 24 25 2…" at bounding box center [1211, 288] width 37 height 33
select select "6"
click at [1193, 272] on select "00 01 02 03 04 05 06 07 08 09 10 11 12 13 14 15 16 17 18 19 20 21 22 23 24 25 2…" at bounding box center [1211, 288] width 37 height 33
type input "10:06"
click at [1261, 233] on input "00:00" at bounding box center [1279, 246] width 137 height 33
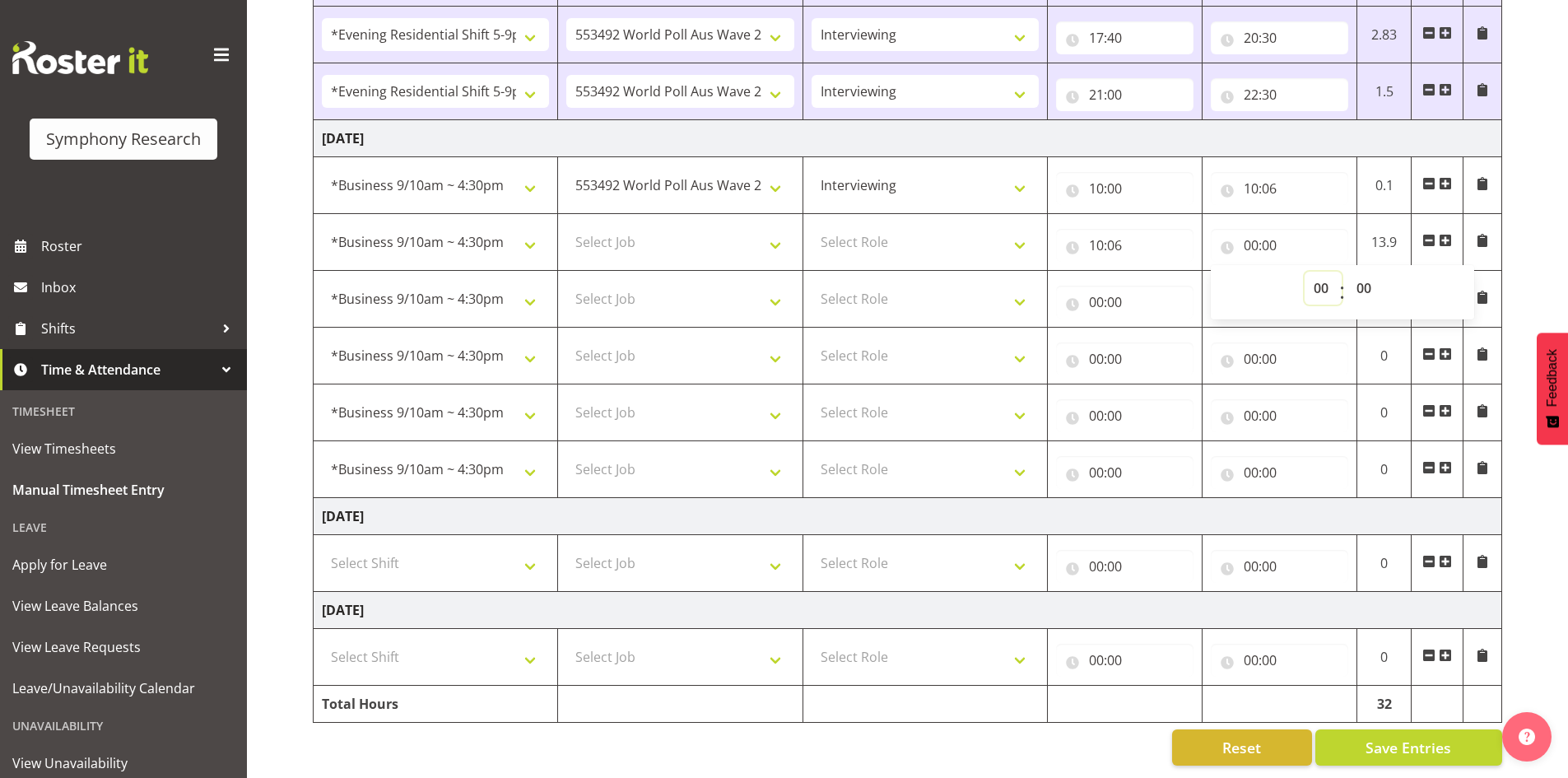
click at [1322, 274] on select "00 01 02 03 04 05 06 07 08 09 10 11 12 13 14 15 16 17 18 19 20 21 22 23" at bounding box center [1323, 288] width 37 height 33
select select "10"
click at [1305, 272] on select "00 01 02 03 04 05 06 07 08 09 10 11 12 13 14 15 16 17 18 19 20 21 22 23" at bounding box center [1323, 288] width 37 height 33
type input "10:00"
click at [1363, 277] on select "00 01 02 03 04 05 06 07 08 09 10 11 12 13 14 15 16 17 18 19 20 21 22 23 24 25 2…" at bounding box center [1366, 288] width 37 height 33
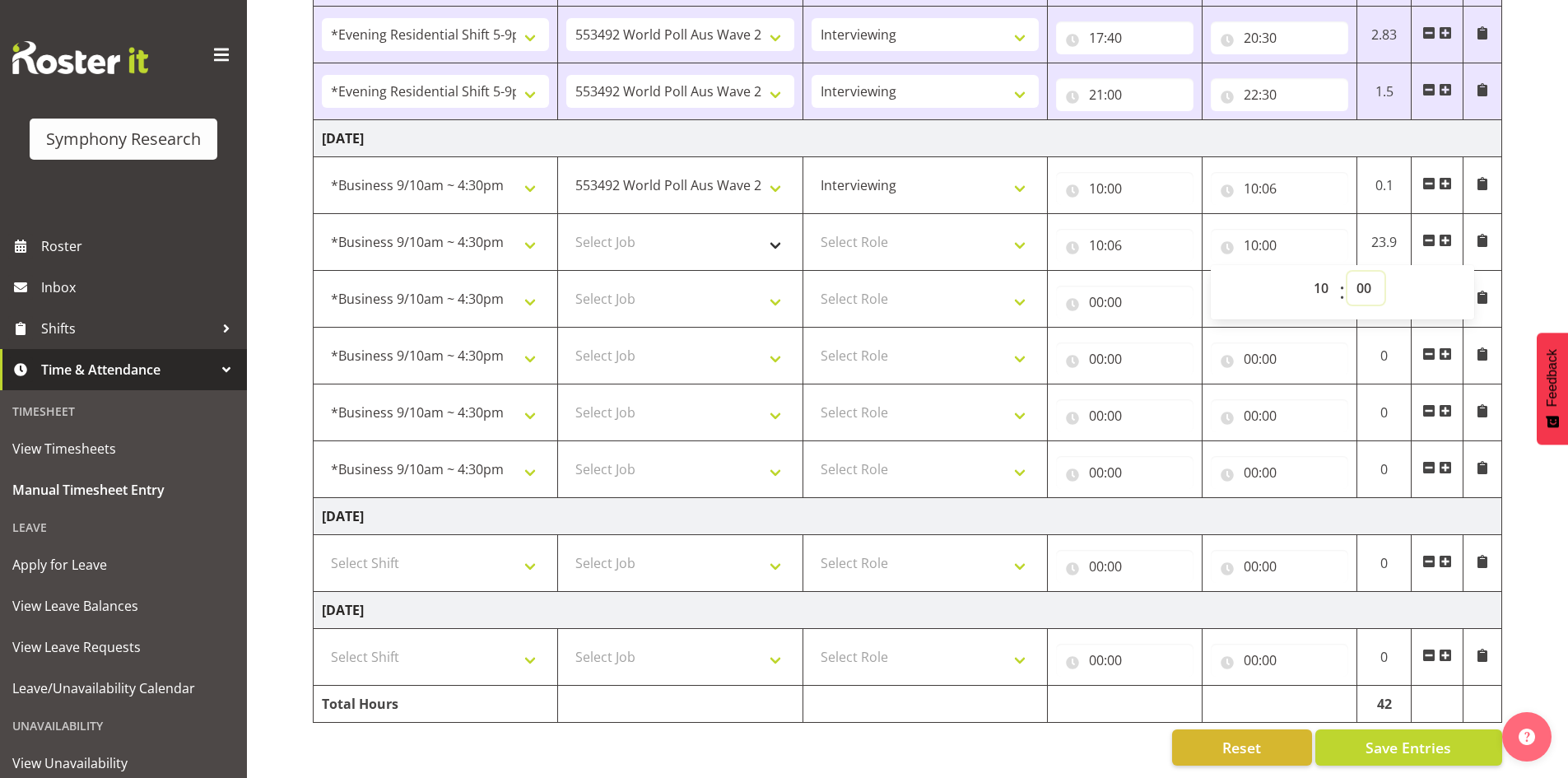
select select "55"
click at [639, 226] on select "Select Job 550060 IF Admin 553492 World Poll Aus Wave 2 Main 2025 553493 World …" at bounding box center [680, 242] width 227 height 33
type input "10:55"
select select "9636"
click at [566, 226] on select "Select Job 550060 IF Admin 553492 World Poll Aus Wave 2 Main 2025 553493 World …" at bounding box center [680, 242] width 227 height 33
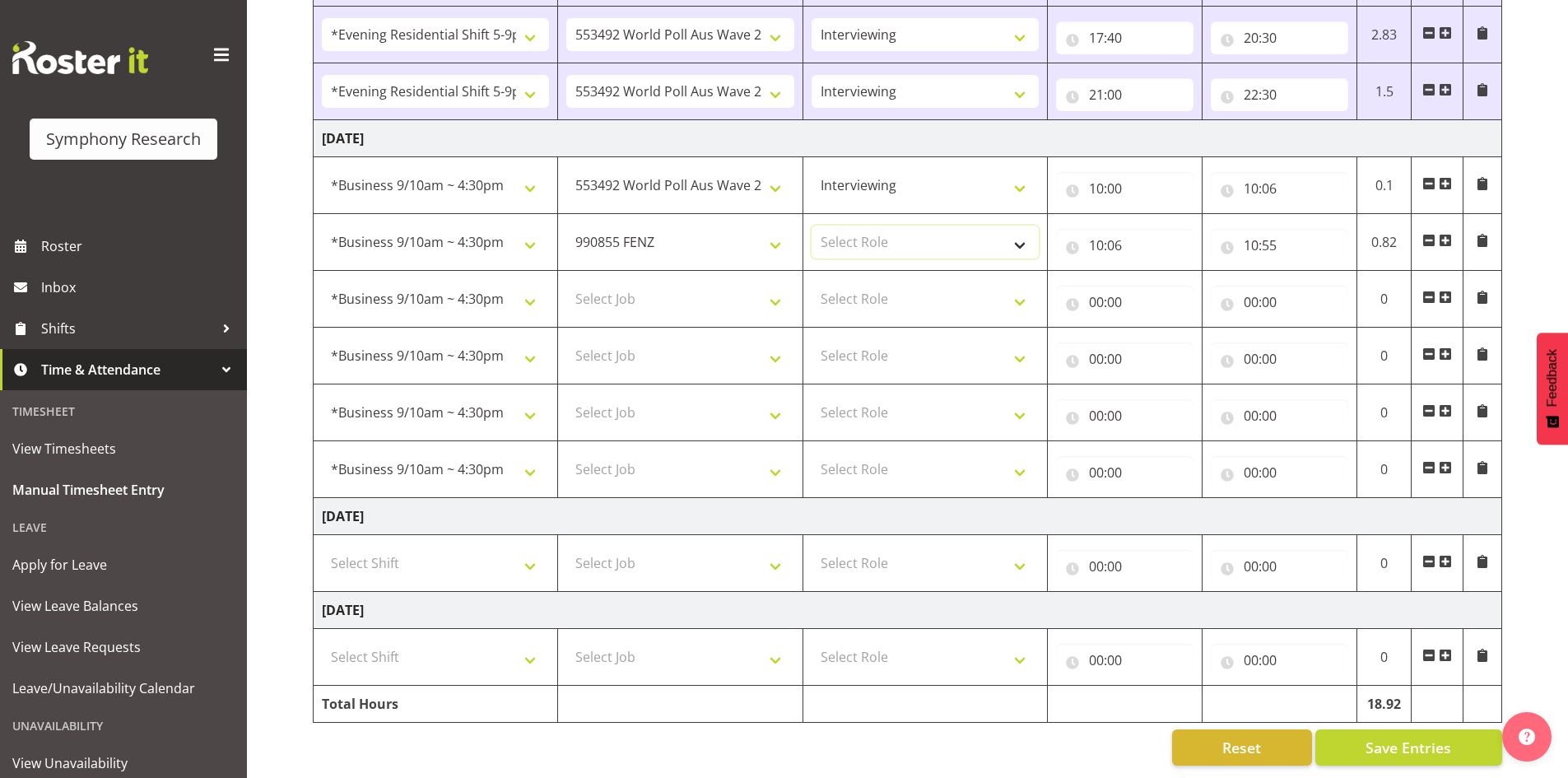
click at [1026, 226] on select "Select Role Briefing Interviewing" at bounding box center [926, 242] width 227 height 33
select select "47"
click at [812, 226] on select "Select Role Briefing Interviewing" at bounding box center [926, 242] width 227 height 33
click at [771, 284] on select "Select Job 550060 IF Admin 553492 World Poll Aus Wave 2 Main 2025 553493 World …" at bounding box center [680, 299] width 227 height 33
select select "10499"
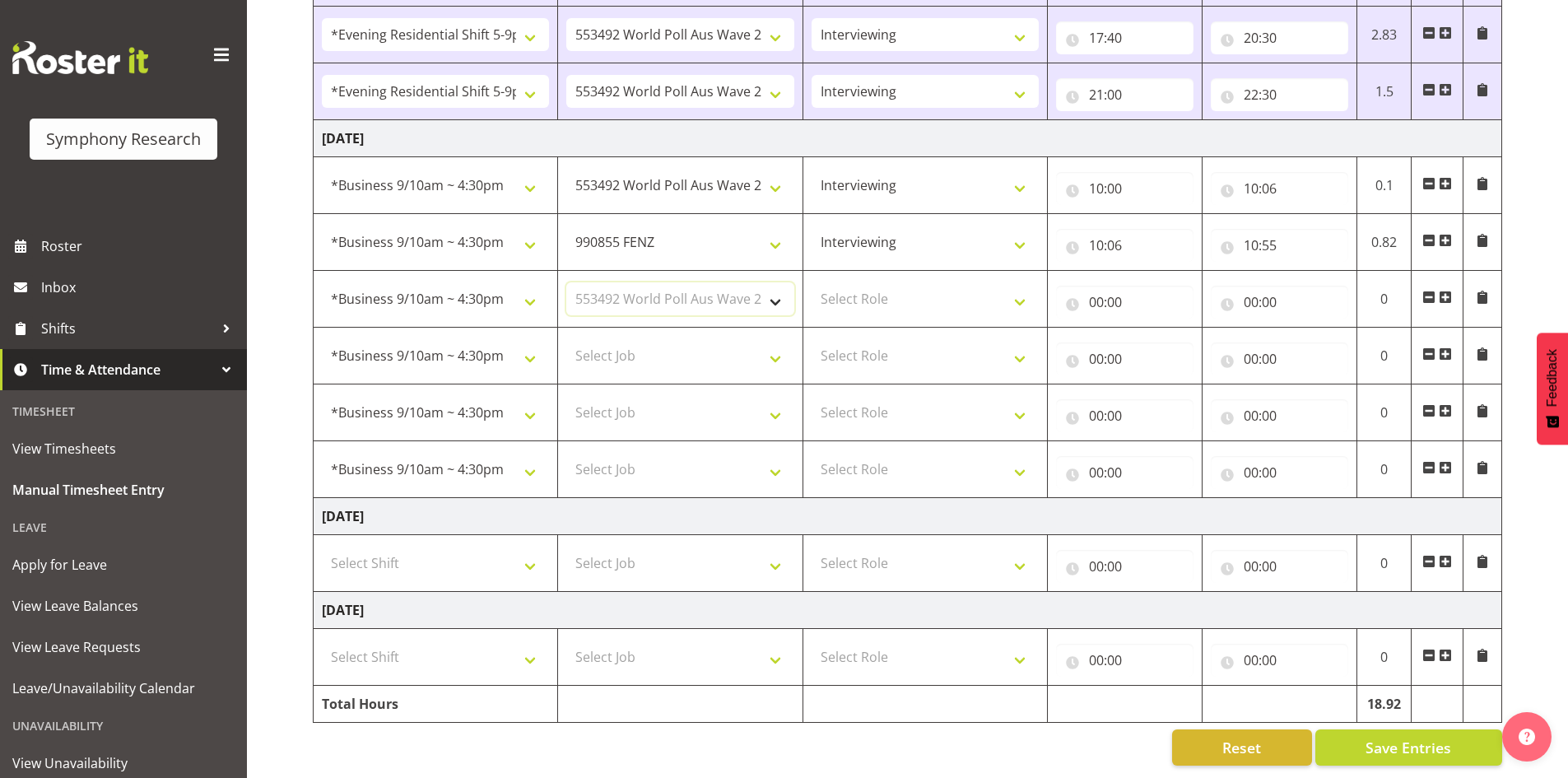
click at [566, 282] on select "Select Job 550060 IF Admin 553492 World Poll Aus Wave 2 Main 2025 553493 World …" at bounding box center [680, 299] width 227 height 33
click at [1023, 282] on select "Select Role Briefing Interviewing" at bounding box center [926, 299] width 227 height 33
select select "47"
click at [812, 282] on select "Select Role Briefing Interviewing" at bounding box center [926, 299] width 227 height 33
click at [1112, 286] on input "00:00" at bounding box center [1124, 302] width 137 height 33
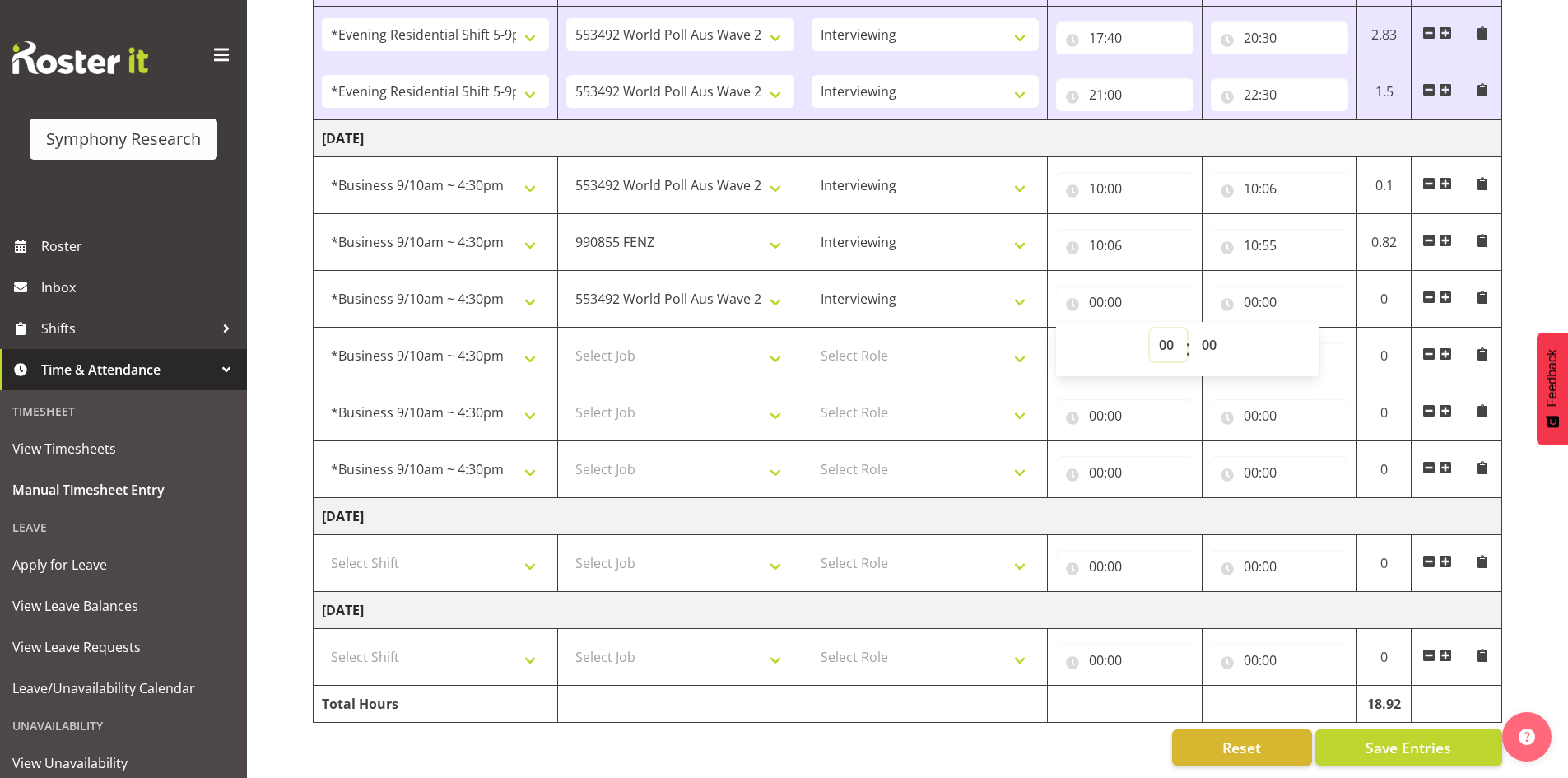
click at [1168, 330] on select "00 01 02 03 04 05 06 07 08 09 10 11 12 13 14 15 16 17 18 19 20 21 22 23" at bounding box center [1169, 345] width 37 height 33
select select "10"
click at [1150, 329] on select "00 01 02 03 04 05 06 07 08 09 10 11 12 13 14 15 16 17 18 19 20 21 22 23" at bounding box center [1169, 345] width 37 height 33
type input "10:00"
click at [1207, 329] on select "00 01 02 03 04 05 06 07 08 09 10 11 12 13 14 15 16 17 18 19 20 21 22 23 24 25 2…" at bounding box center [1211, 345] width 37 height 33
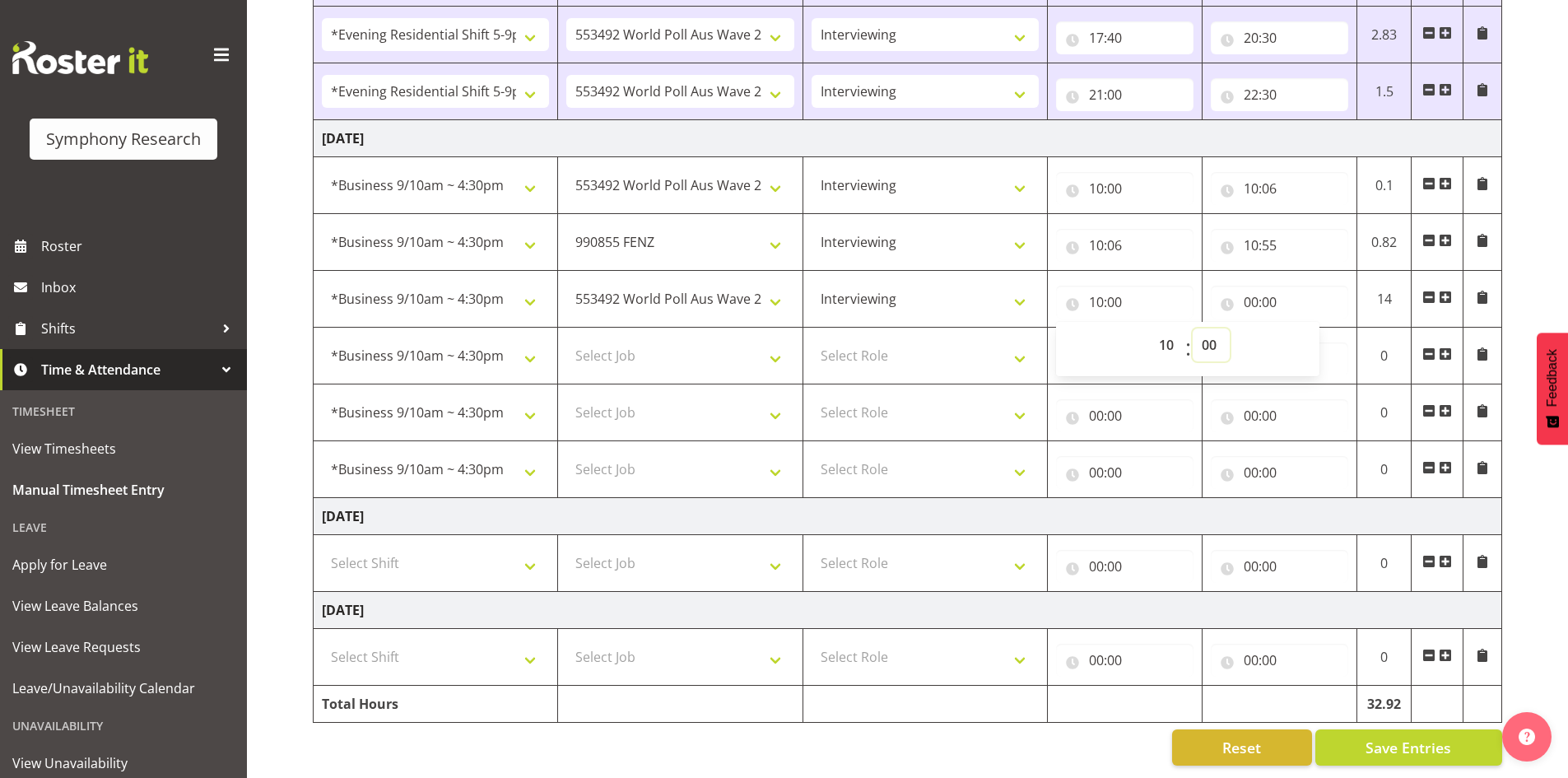
select select "55"
type input "10:55"
click at [1260, 286] on input "00:00" at bounding box center [1279, 302] width 137 height 33
click at [1330, 330] on select "00 01 02 03 04 05 06 07 08 09 10 11 12 13 14 15 16 17 18 19 20 21 22 23" at bounding box center [1323, 345] width 37 height 33
select select "10"
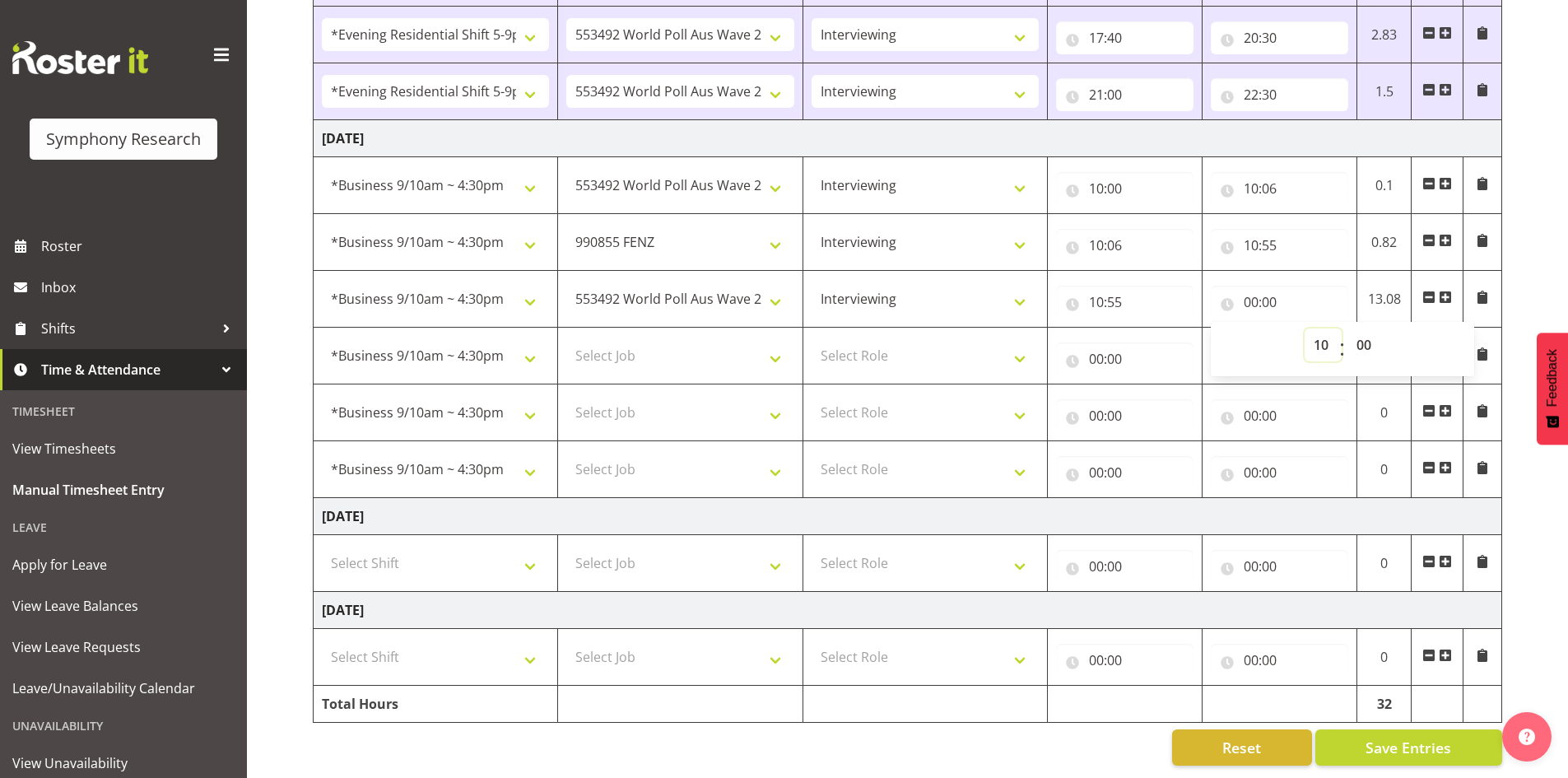
click at [1305, 329] on select "00 01 02 03 04 05 06 07 08 09 10 11 12 13 14 15 16 17 18 19 20 21 22 23" at bounding box center [1323, 345] width 37 height 33
type input "10:00"
click at [1363, 329] on select "00 01 02 03 04 05 06 07 08 09 10 11 12 13 14 15 16 17 18 19 20 21 22 23 24 25 2…" at bounding box center [1366, 345] width 37 height 33
select select "56"
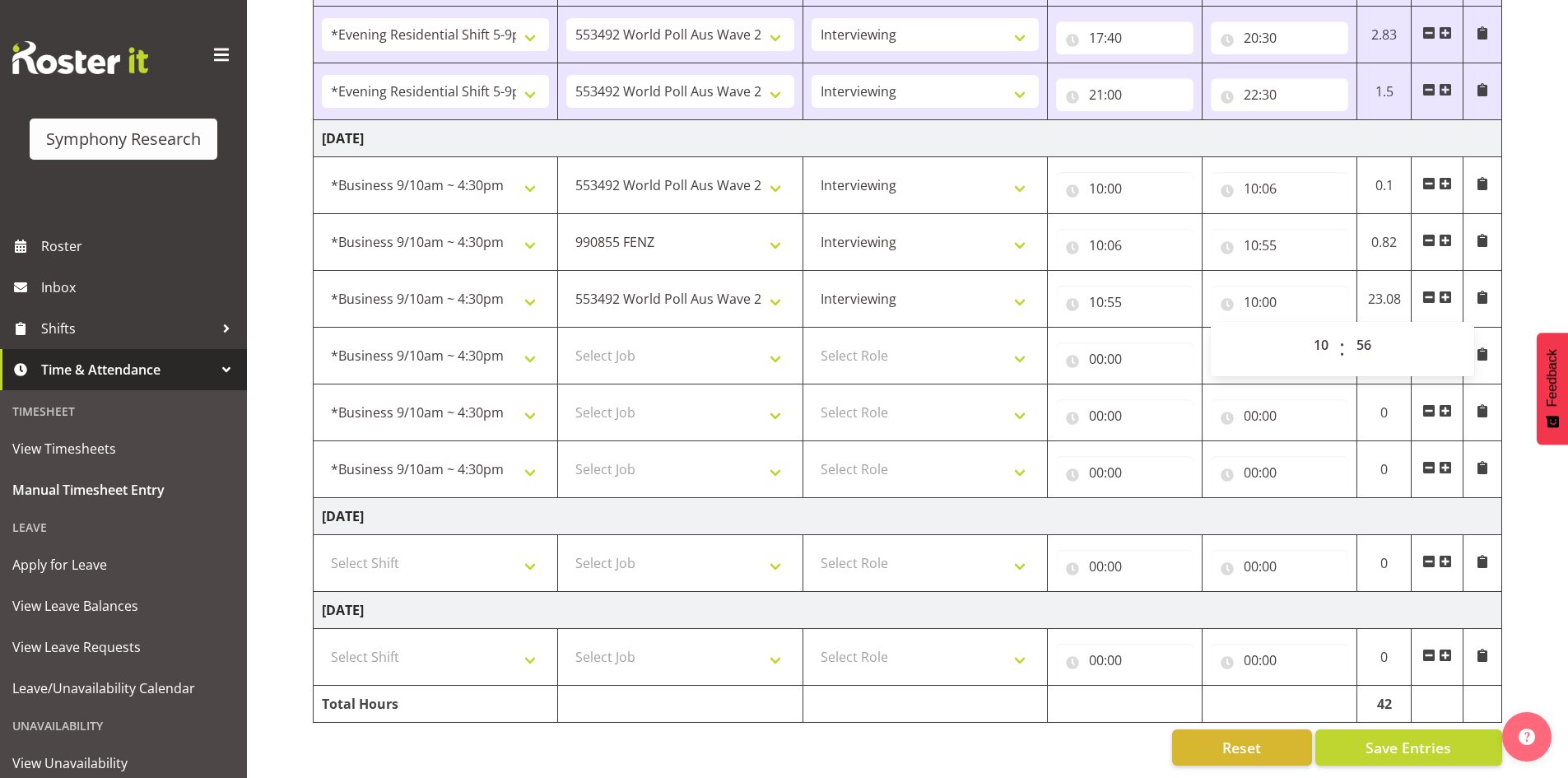
type input "10:56"
click at [775, 343] on select "Select Job 550060 IF Admin 553492 World Poll Aus Wave 2 Main 2025 553493 World …" at bounding box center [680, 356] width 227 height 33
select select "9636"
click at [566, 339] on select "Select Job 550060 IF Admin 553492 World Poll Aus Wave 2 Main 2025 553493 World …" at bounding box center [680, 356] width 227 height 33
click at [1022, 346] on select "Select Role Briefing Interviewing" at bounding box center [926, 356] width 227 height 33
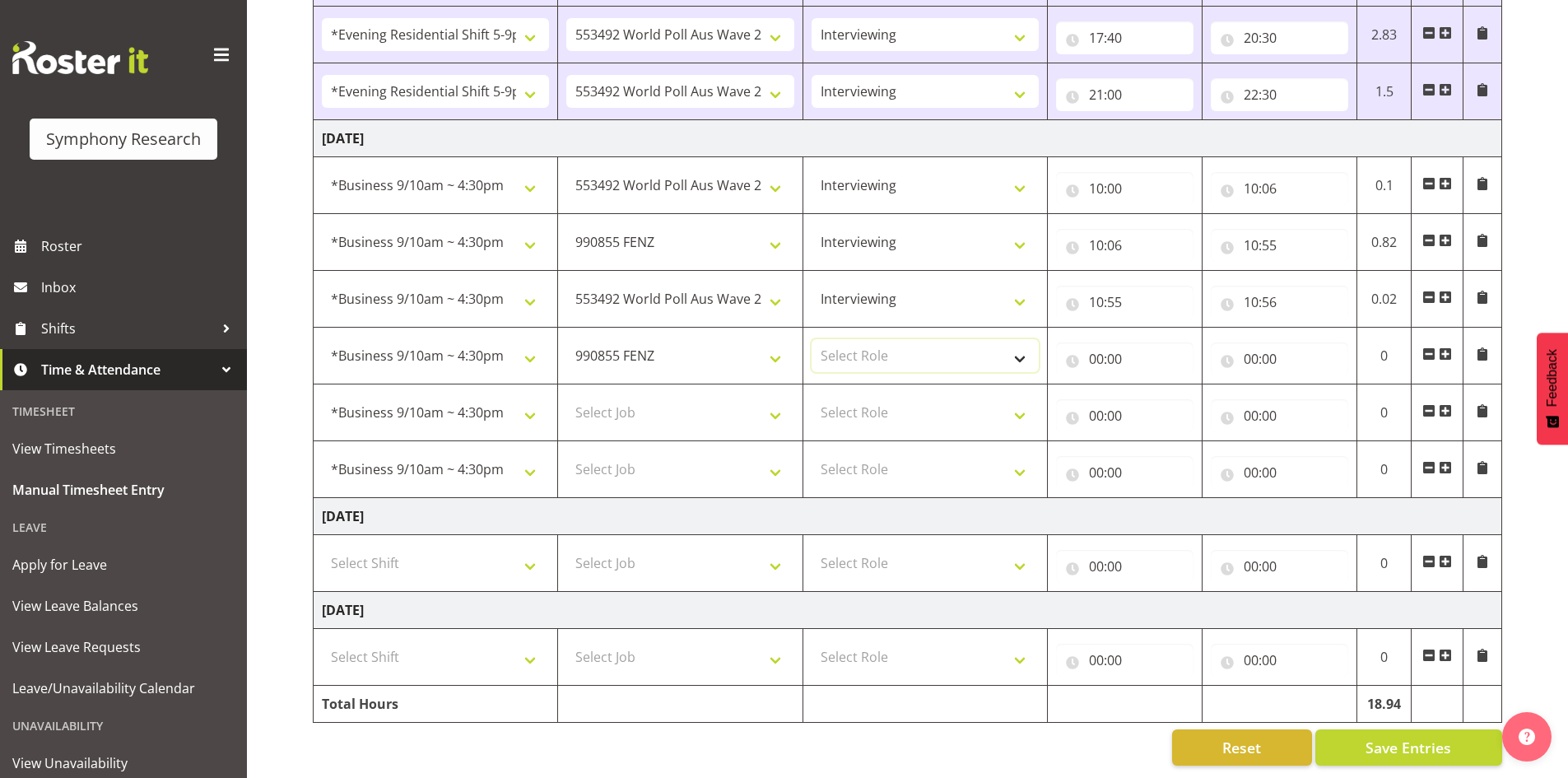
select select "47"
click at [812, 339] on select "Select Role Briefing Interviewing" at bounding box center [926, 356] width 227 height 33
click at [1112, 349] on input "00:00" at bounding box center [1124, 359] width 137 height 33
click at [1167, 389] on select "00 01 02 03 04 05 06 07 08 09 10 11 12 13 14 15 16 17 18 19 20 21 22 23" at bounding box center [1169, 402] width 37 height 33
select select "10"
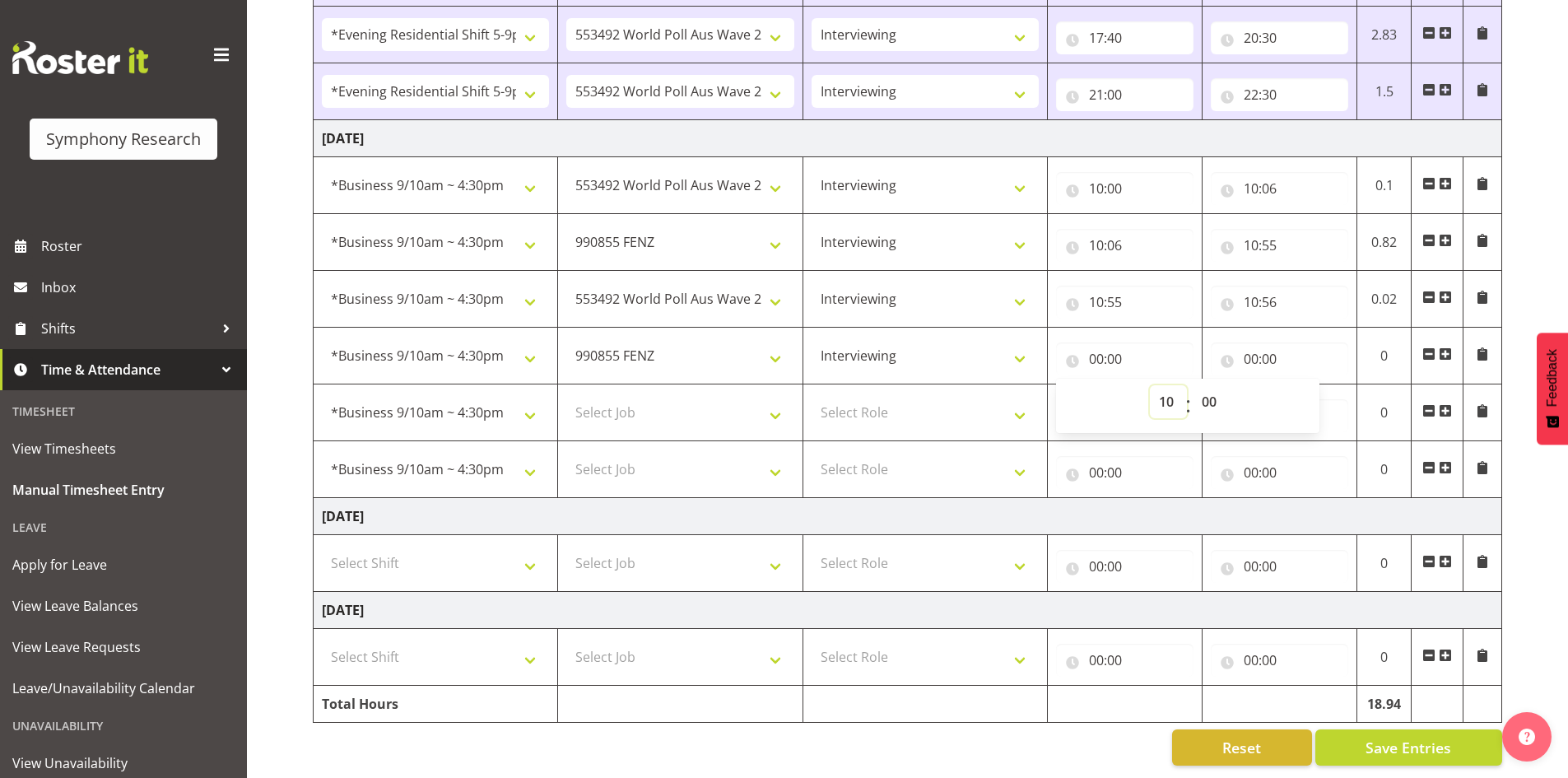
click at [1150, 386] on select "00 01 02 03 04 05 06 07 08 09 10 11 12 13 14 15 16 17 18 19 20 21 22 23" at bounding box center [1169, 402] width 37 height 33
type input "10:00"
click at [1212, 390] on select "00 01 02 03 04 05 06 07 08 09 10 11 12 13 14 15 16 17 18 19 20 21 22 23 24 25 2…" at bounding box center [1211, 402] width 37 height 33
select select "56"
click at [1356, 337] on td "14" at bounding box center [1384, 356] width 55 height 57
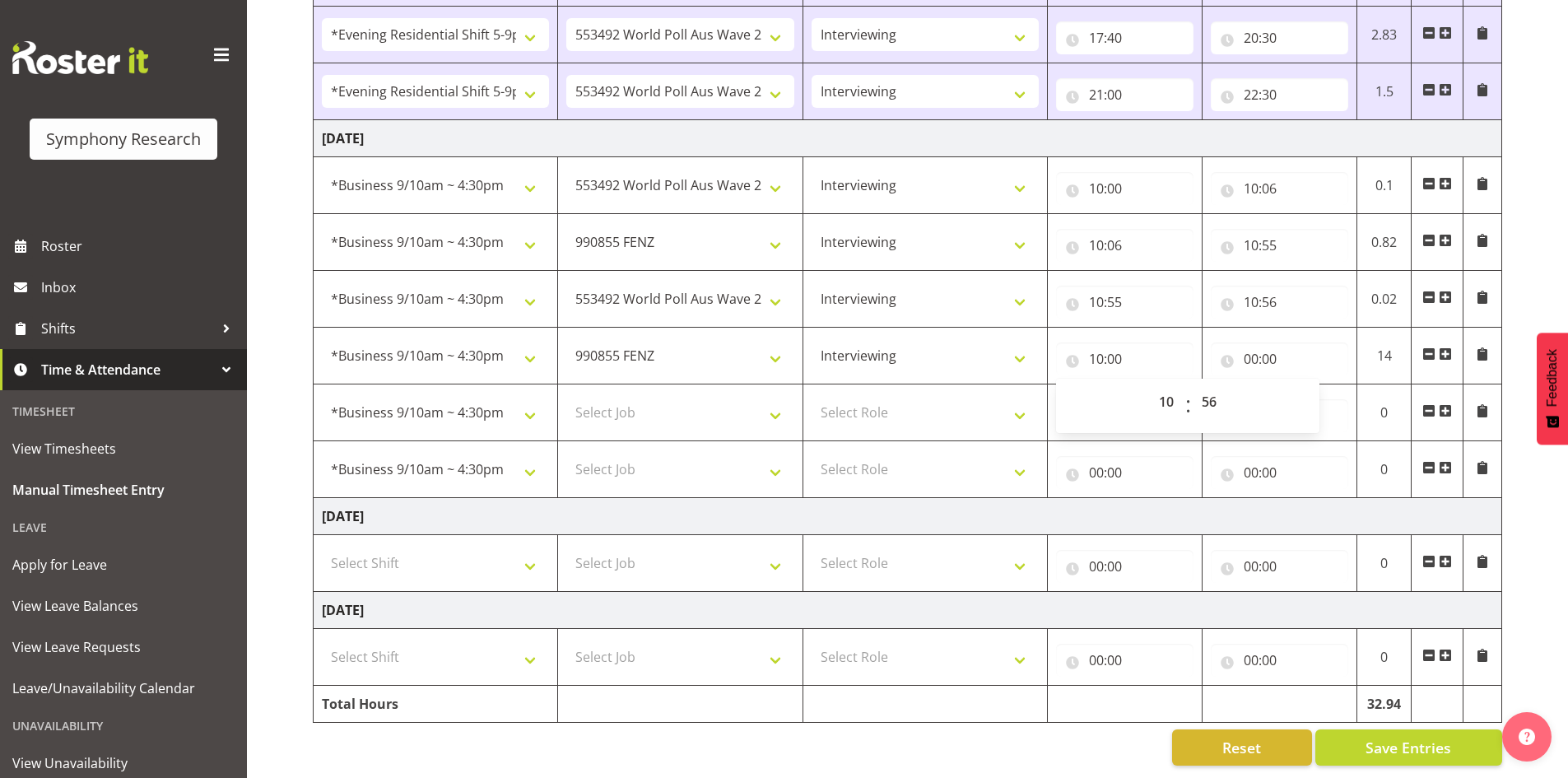
type input "10:56"
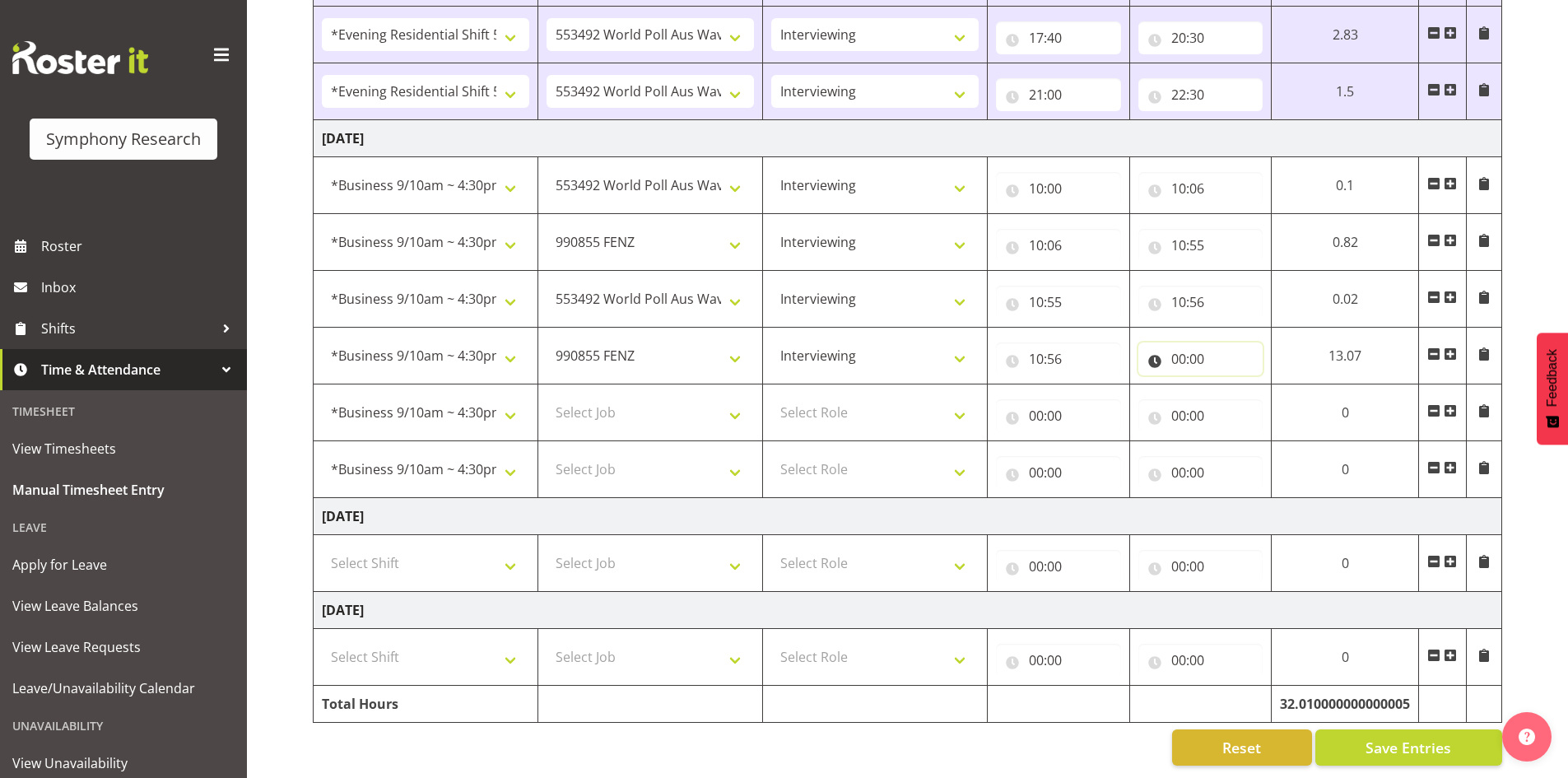
click at [1201, 347] on input "00:00" at bounding box center [1200, 359] width 125 height 33
click at [1177, 347] on input "00:00" at bounding box center [1200, 359] width 125 height 33
click at [1253, 386] on select "00 01 02 03 04 05 06 07 08 09 10 11 12 13 14 15 16 17 18 19 20 21 22 23" at bounding box center [1251, 402] width 37 height 33
select select "12"
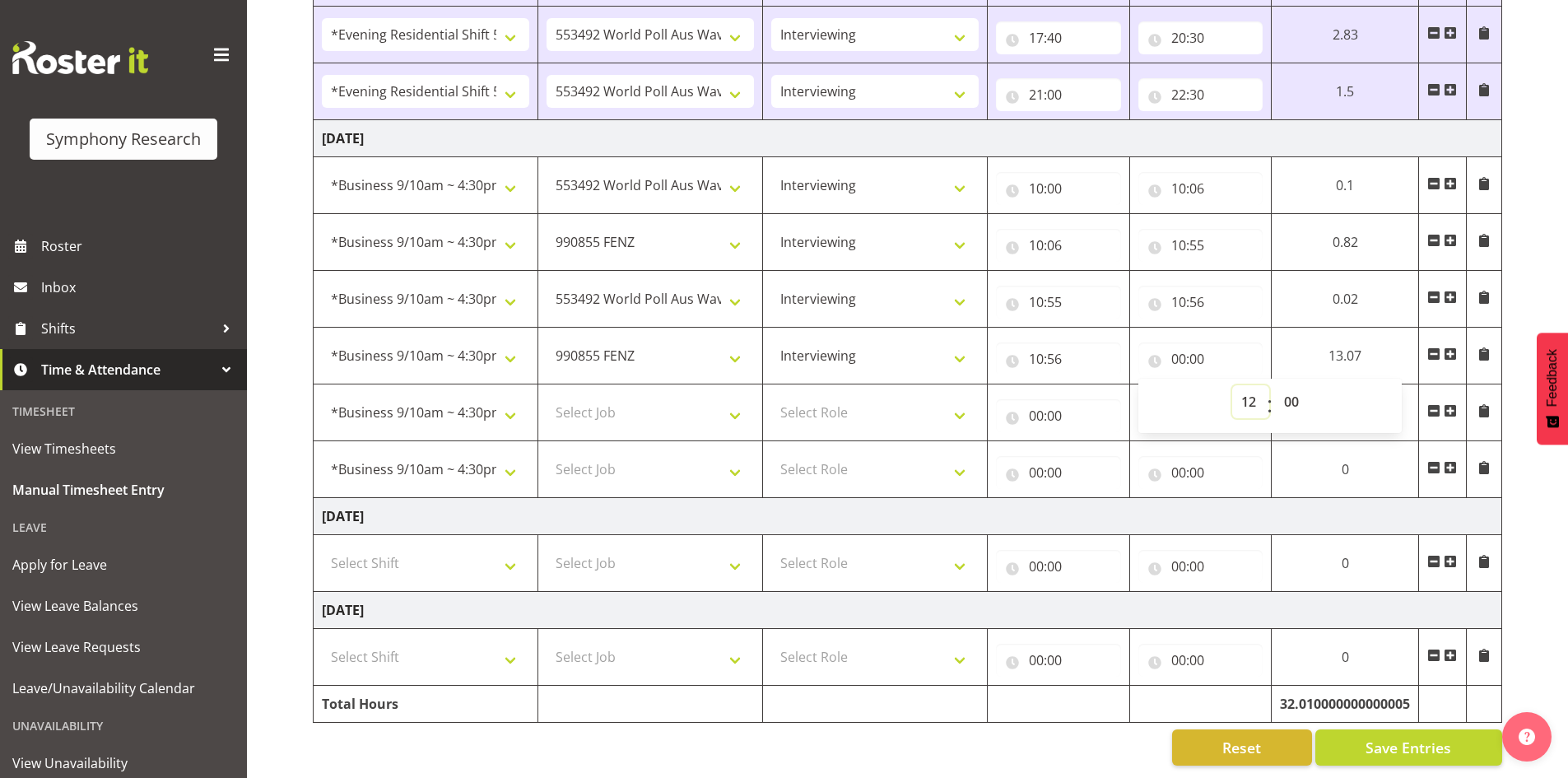
click at [1269, 386] on select "00 01 02 03 04 05 06 07 08 09 10 11 12 13 14 15 16 17 18 19 20 21 22 23" at bounding box center [1251, 402] width 37 height 33
type input "12:00"
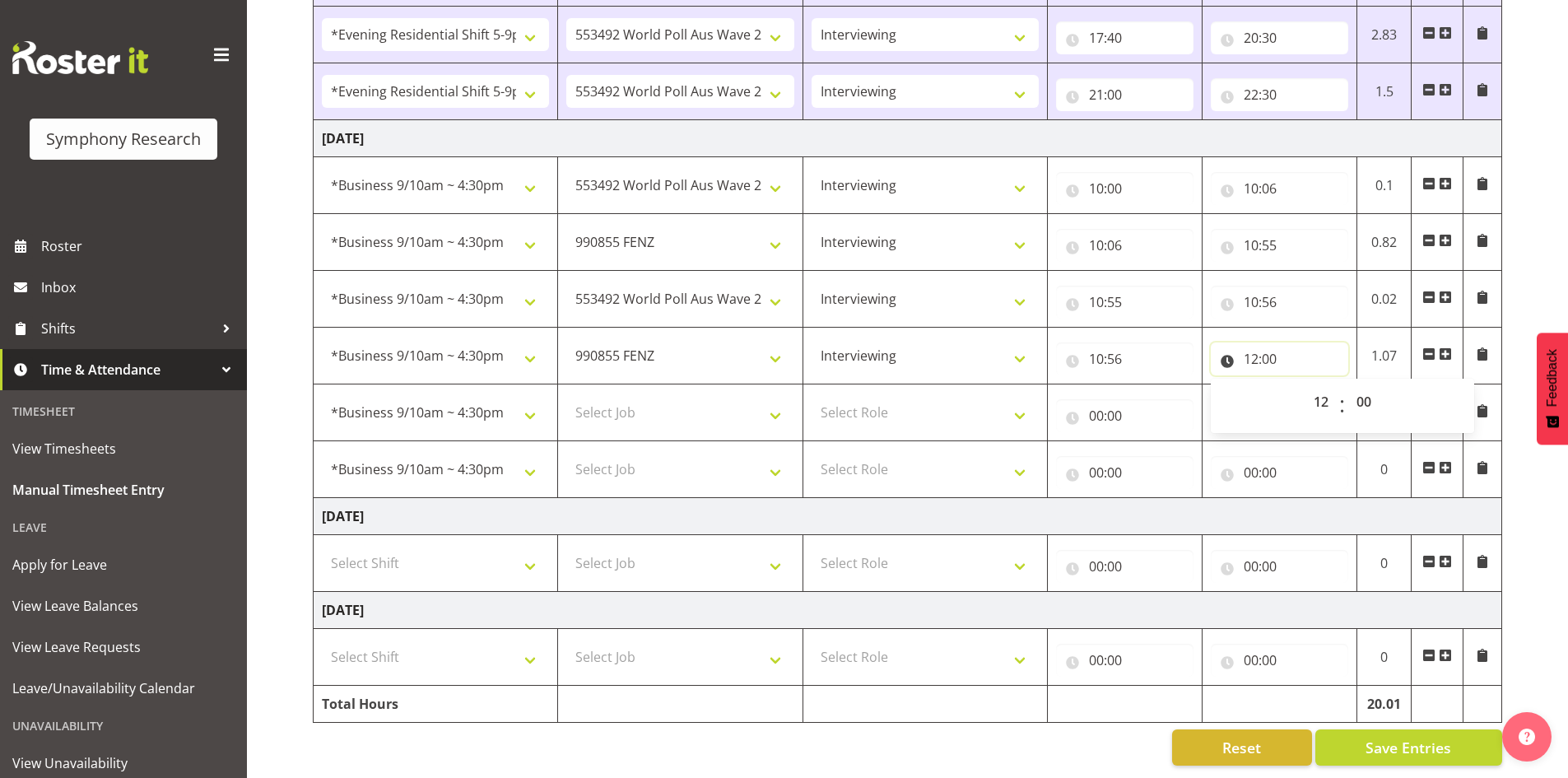
click at [1276, 343] on input "12:00" at bounding box center [1279, 359] width 137 height 33
click at [1269, 343] on input "12:00" at bounding box center [1279, 359] width 137 height 33
click at [1370, 388] on select "00 01 02 03 04 05 06 07 08 09 10 11 12 13 14 15 16 17 18 19 20 21 22 23 24 25 2…" at bounding box center [1366, 402] width 37 height 33
select select "53"
click at [774, 402] on select "Select Job 550060 IF Admin 553492 World Poll Aus Wave 2 Main 2025 553493 World …" at bounding box center [680, 413] width 227 height 33
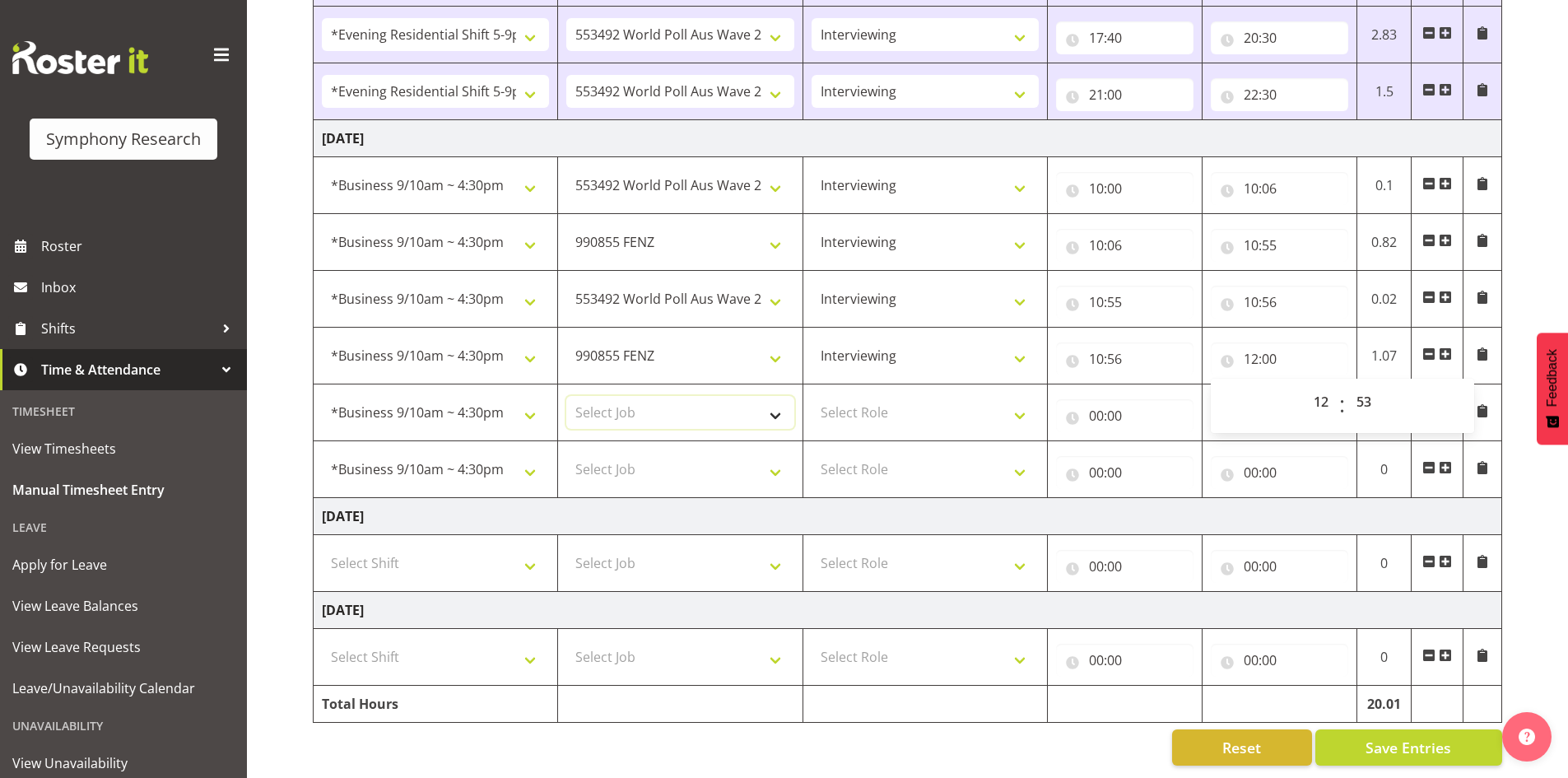
type input "12:53"
select select "10574"
click at [566, 396] on select "Select Job 550060 IF Admin 553492 World Poll Aus Wave 2 Main 2025 553493 World …" at bounding box center [680, 413] width 227 height 33
click at [1017, 402] on select "Select Role Briefing Interviewing" at bounding box center [926, 413] width 227 height 33
select select "47"
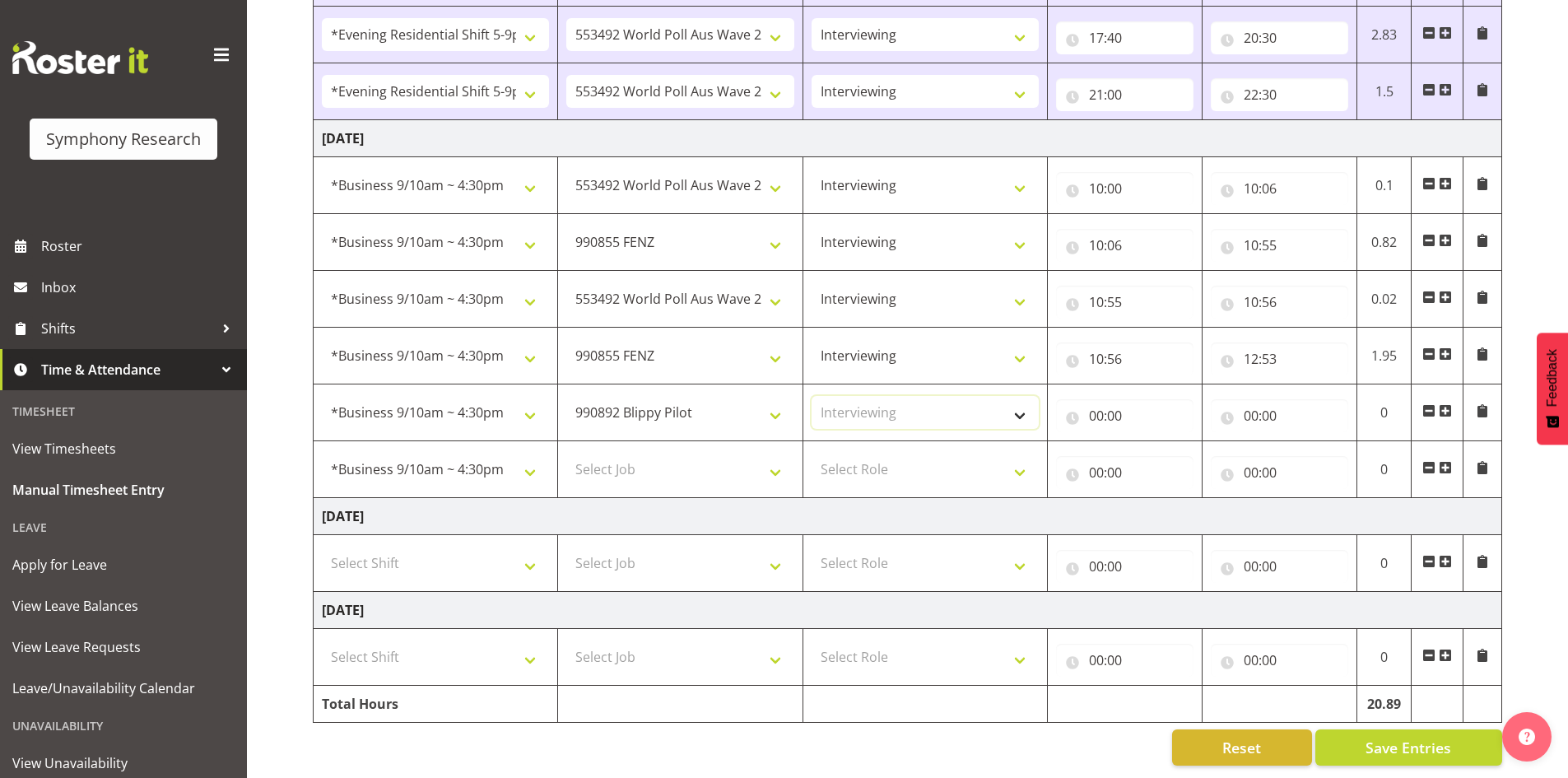
click at [812, 396] on select "Select Role Briefing Interviewing" at bounding box center [926, 413] width 227 height 33
click at [1101, 399] on input "00:00" at bounding box center [1124, 416] width 137 height 33
click at [1166, 442] on select "00 01 02 03 04 05 06 07 08 09 10 11 12 13 14 15 16 17 18 19 20 21 22 23" at bounding box center [1169, 459] width 37 height 33
select select "12"
click at [1150, 442] on select "00 01 02 03 04 05 06 07 08 09 10 11 12 13 14 15 16 17 18 19 20 21 22 23" at bounding box center [1169, 459] width 37 height 33
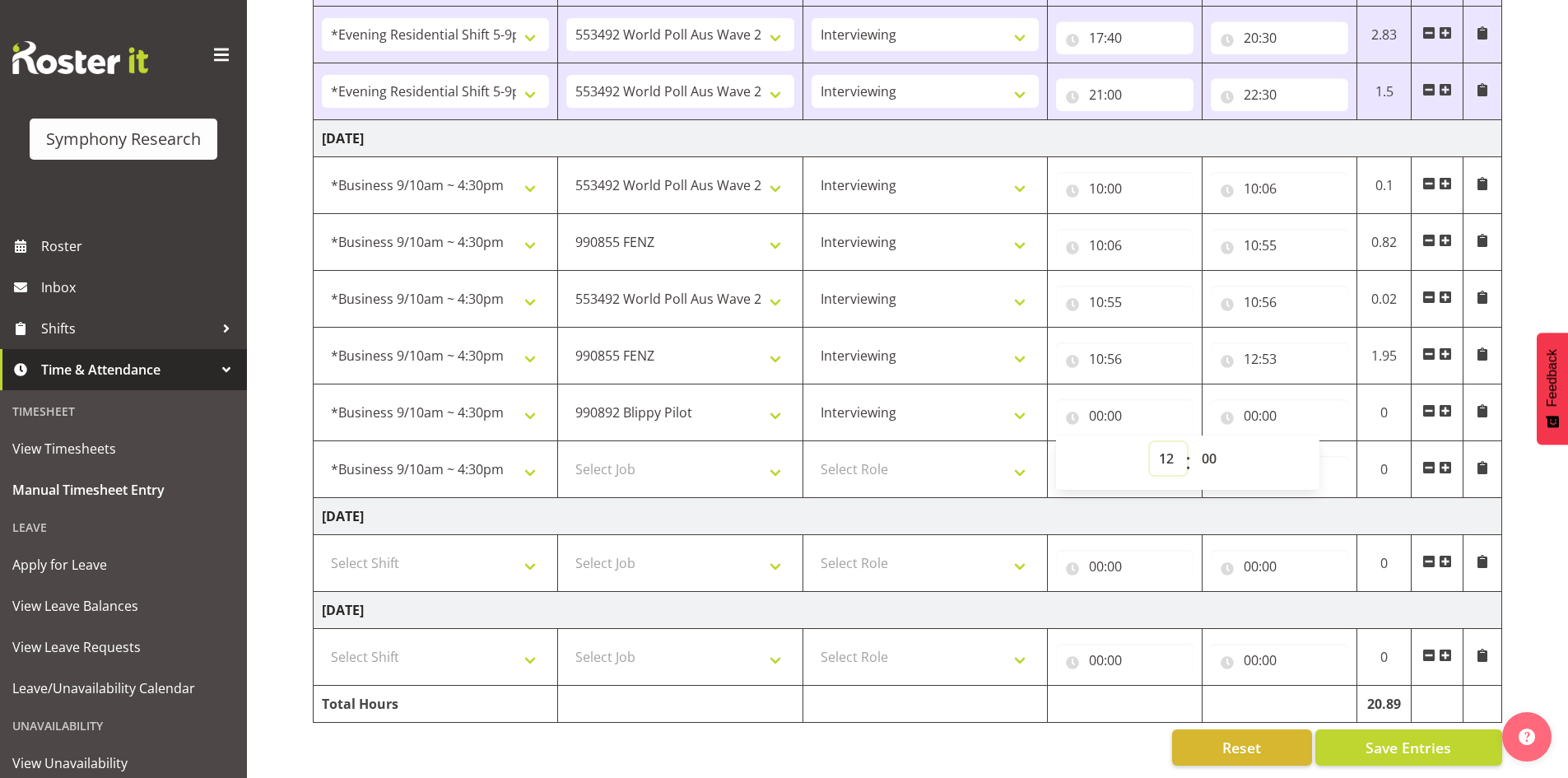
type input "12:00"
click at [1207, 444] on select "00 01 02 03 04 05 06 07 08 09 10 11 12 13 14 15 16 17 18 19 20 21 22 23 24 25 2…" at bounding box center [1211, 459] width 37 height 33
select select "53"
click at [1193, 442] on select "00 01 02 03 04 05 06 07 08 09 10 11 12 13 14 15 16 17 18 19 20 21 22 23 24 25 2…" at bounding box center [1211, 459] width 37 height 33
type input "12:53"
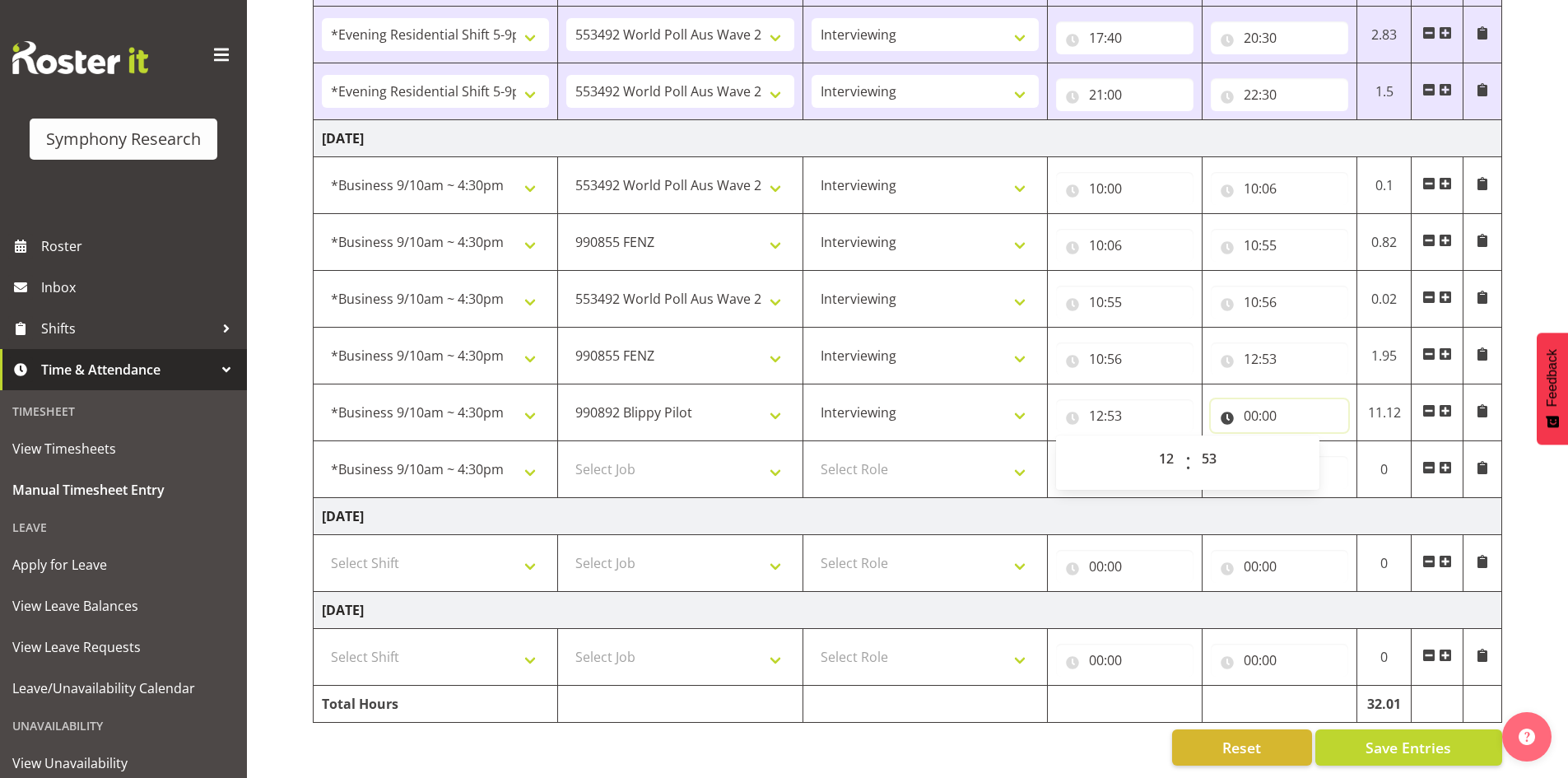
click at [1271, 399] on input "00:00" at bounding box center [1279, 416] width 137 height 33
click at [1320, 448] on select "00 01 02 03 04 05 06 07 08 09 10 11 12 13 14 15 16 17 18 19 20 21 22 23" at bounding box center [1323, 459] width 37 height 33
select select "13"
click at [1305, 442] on select "00 01 02 03 04 05 06 07 08 09 10 11 12 13 14 15 16 17 18 19 20 21 22 23" at bounding box center [1323, 459] width 37 height 33
type input "13:00"
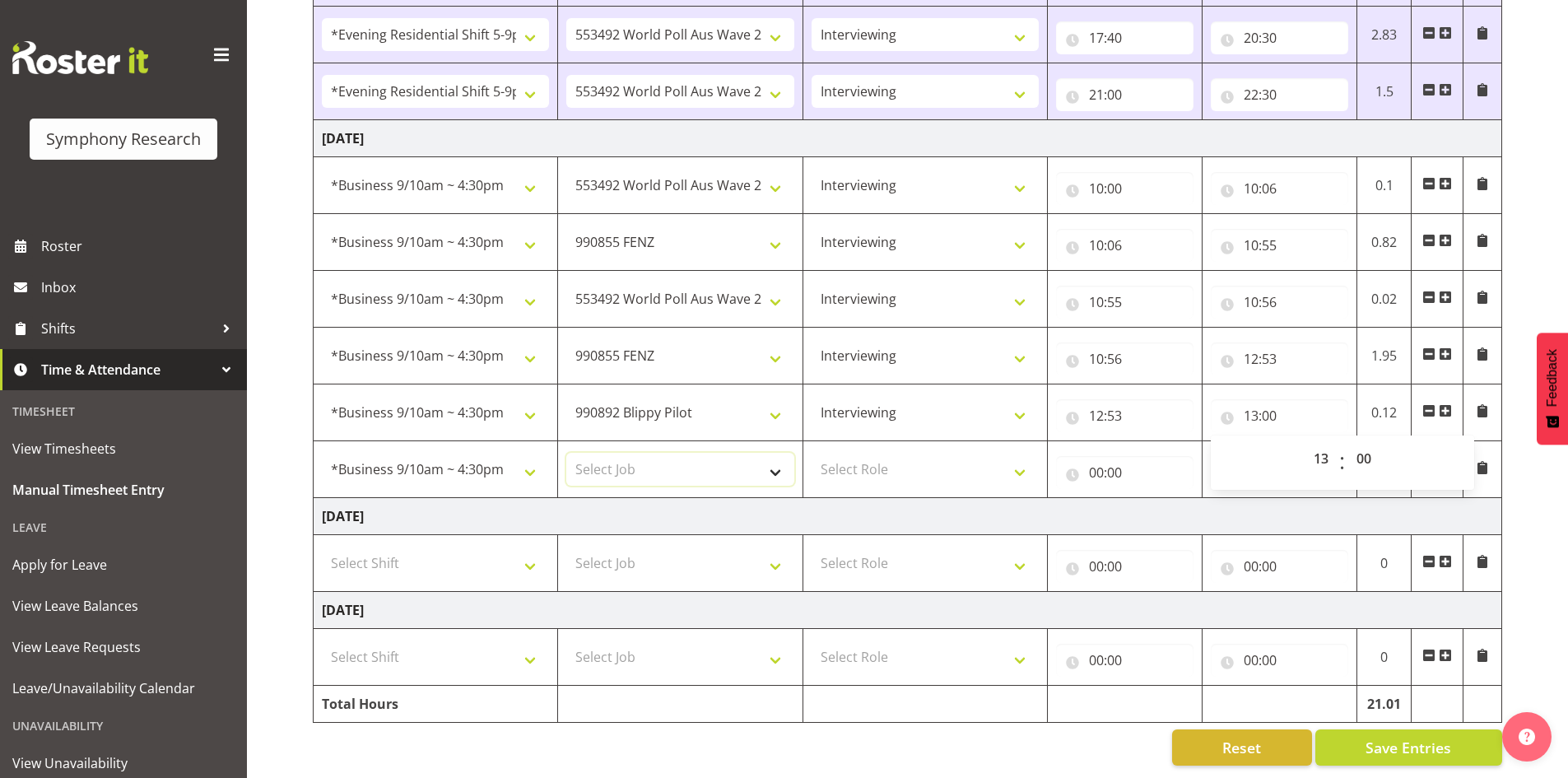
click at [775, 454] on select "Select Job 550060 IF Admin 553492 World Poll Aus Wave 2 Main 2025 553493 World …" at bounding box center [680, 469] width 227 height 33
select select "9636"
click at [566, 453] on select "Select Job 550060 IF Admin 553492 World Poll Aus Wave 2 Main 2025 553493 World …" at bounding box center [680, 469] width 227 height 33
click at [1021, 455] on select "Select Role Briefing Interviewing" at bounding box center [926, 469] width 227 height 33
select select "47"
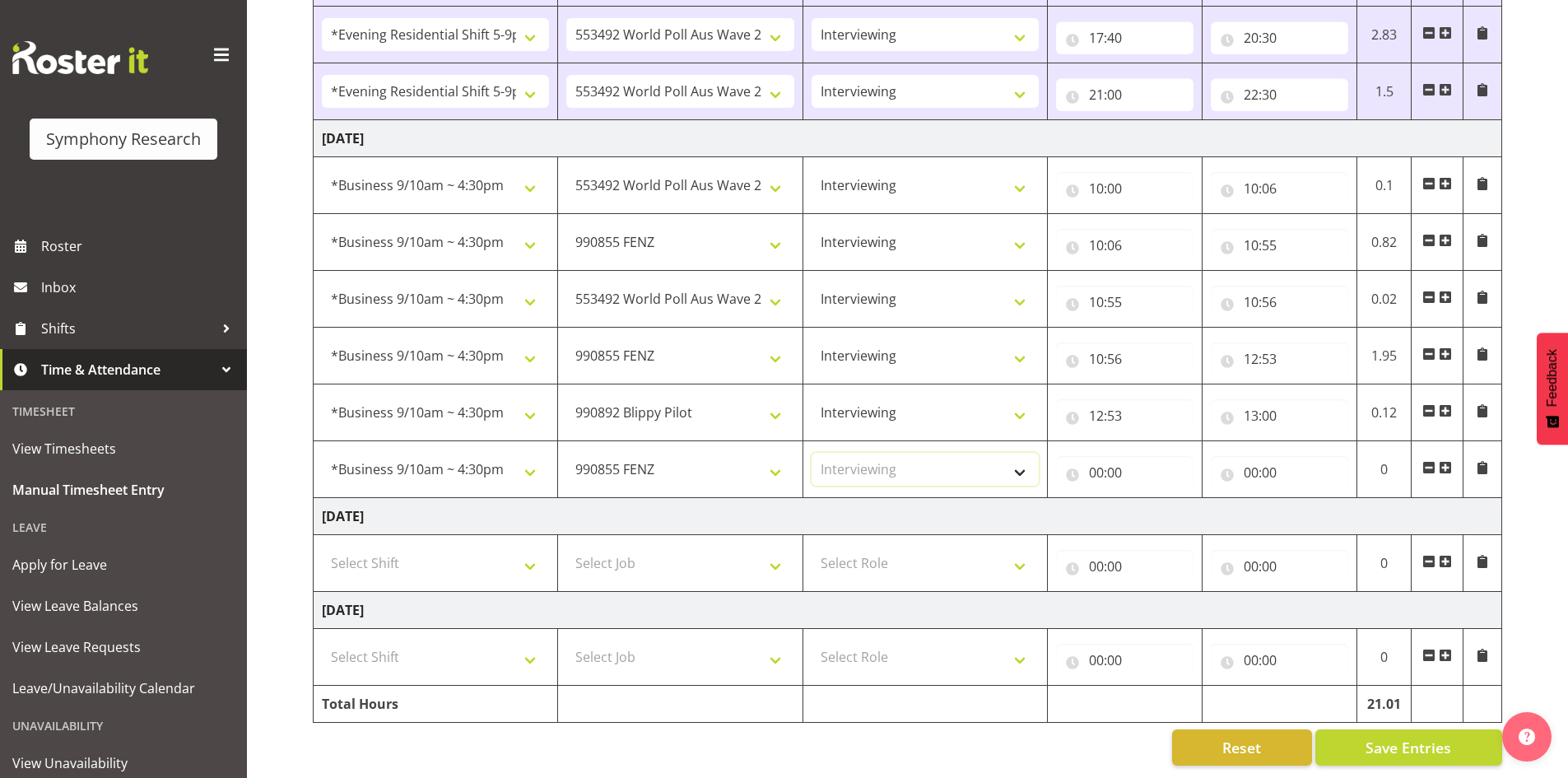
click at [812, 453] on select "Select Role Briefing Interviewing" at bounding box center [926, 469] width 227 height 33
click at [1113, 456] on input "00:00" at bounding box center [1124, 473] width 137 height 33
click at [1175, 499] on select "00 01 02 03 04 05 06 07 08 09 10 11 12 13 14 15 16 17 18 19 20 21 22 23" at bounding box center [1169, 516] width 37 height 33
select select "13"
click at [1150, 499] on select "00 01 02 03 04 05 06 07 08 09 10 11 12 13 14 15 16 17 18 19 20 21 22 23" at bounding box center [1169, 516] width 37 height 33
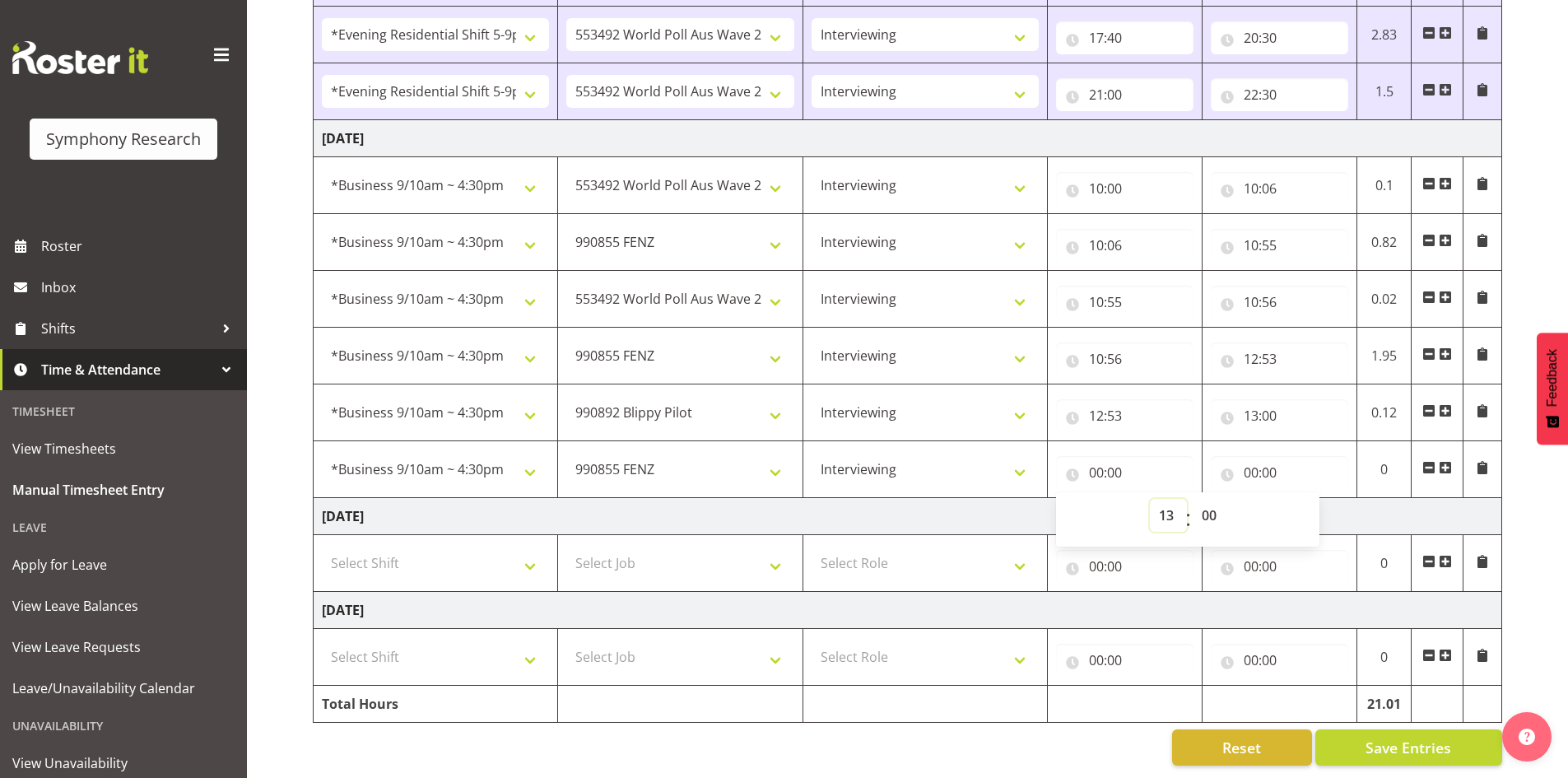
type input "13:00"
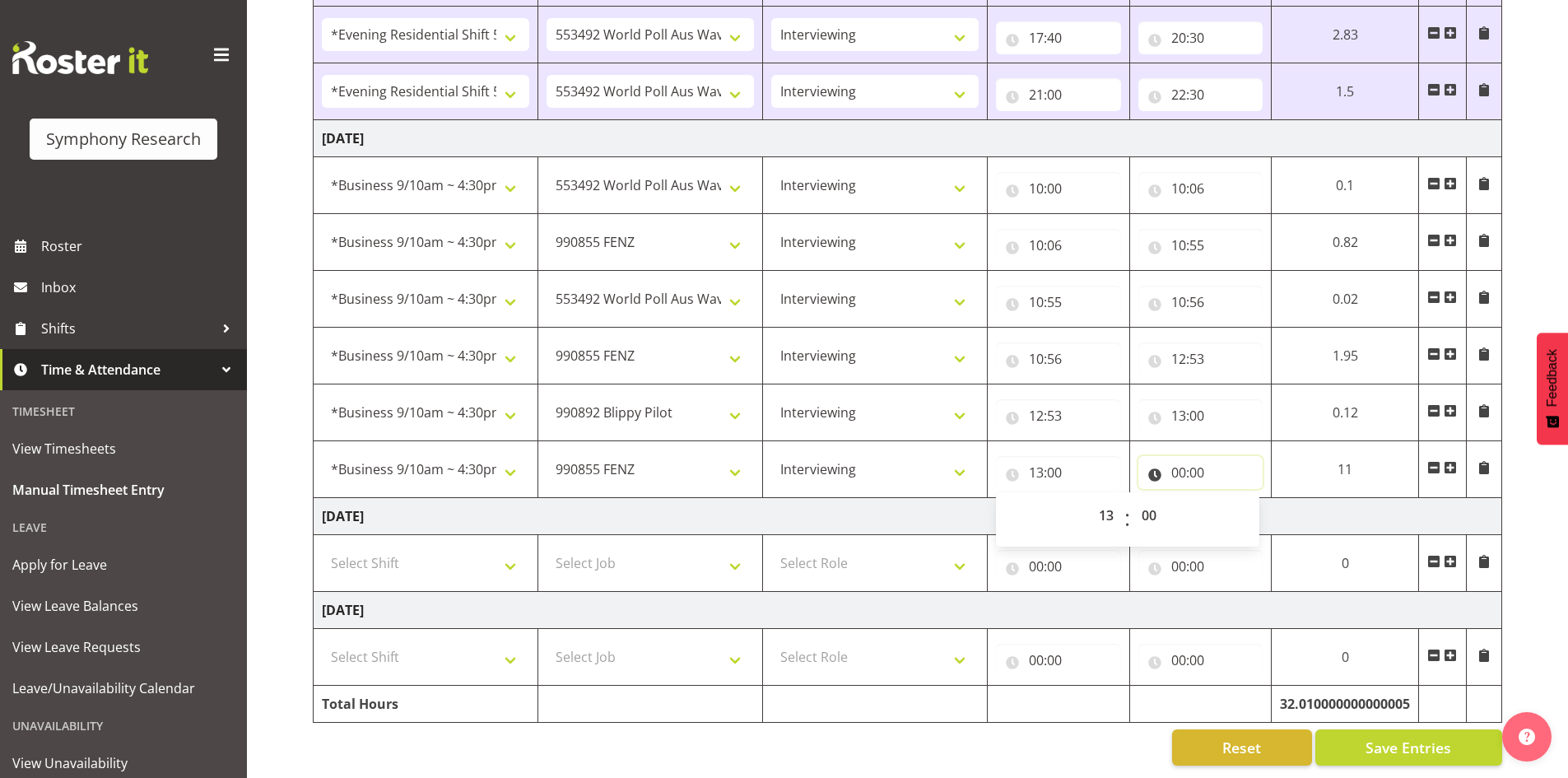
click at [1195, 456] on input "00:00" at bounding box center [1200, 473] width 125 height 33
click at [1243, 503] on select "00 01 02 03 04 05 06 07 08 09 10 11 12 13 14 15 16 17 18 19 20 21 22 23" at bounding box center [1251, 516] width 37 height 33
select select "14"
click at [1269, 499] on select "00 01 02 03 04 05 06 07 08 09 10 11 12 13 14 15 16 17 18 19 20 21 22 23" at bounding box center [1251, 516] width 37 height 33
type input "14:00"
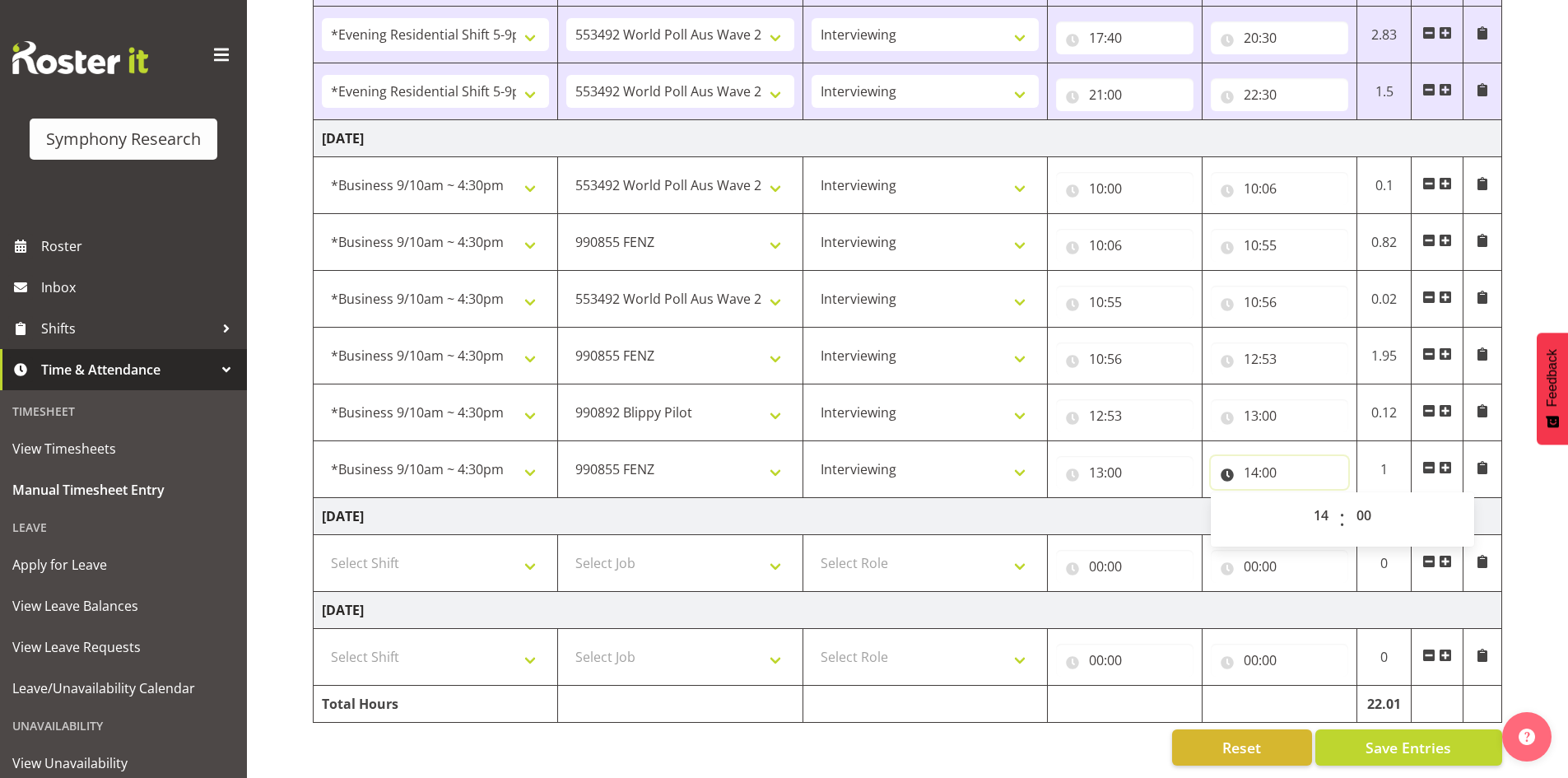
click at [1273, 459] on input "14:00" at bounding box center [1279, 473] width 137 height 33
click at [1275, 462] on input "14:00" at bounding box center [1279, 473] width 137 height 33
click at [1363, 501] on select "00 01 02 03 04 05 06 07 08 09 10 11 12 13 14 15 16 17 18 19 20 21 22 23 24 25 2…" at bounding box center [1366, 516] width 37 height 33
select select "5"
click at [1348, 499] on select "00 01 02 03 04 05 06 07 08 09 10 11 12 13 14 15 16 17 18 19 20 21 22 23 24 25 2…" at bounding box center [1366, 516] width 37 height 33
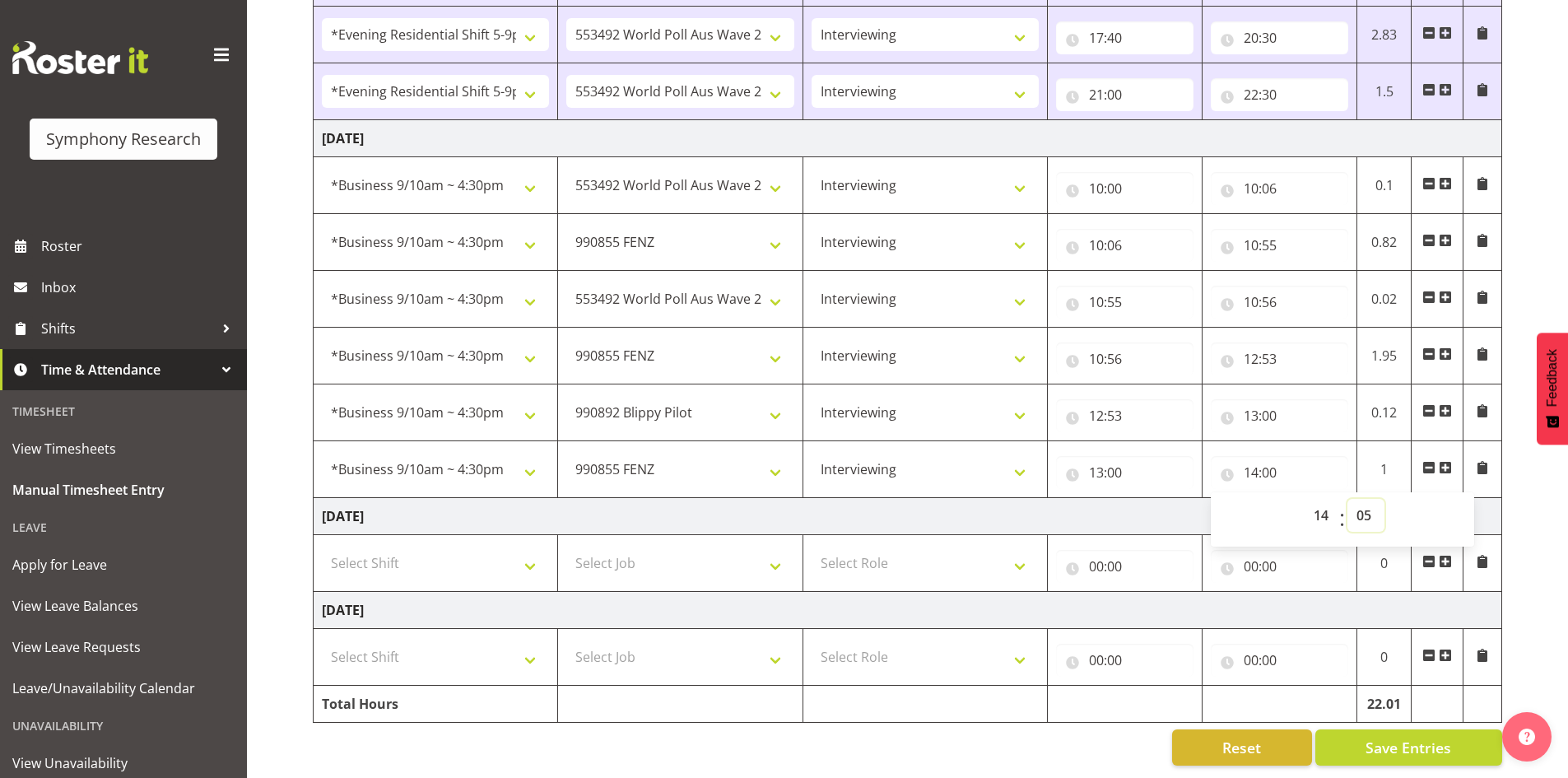
type input "14:05"
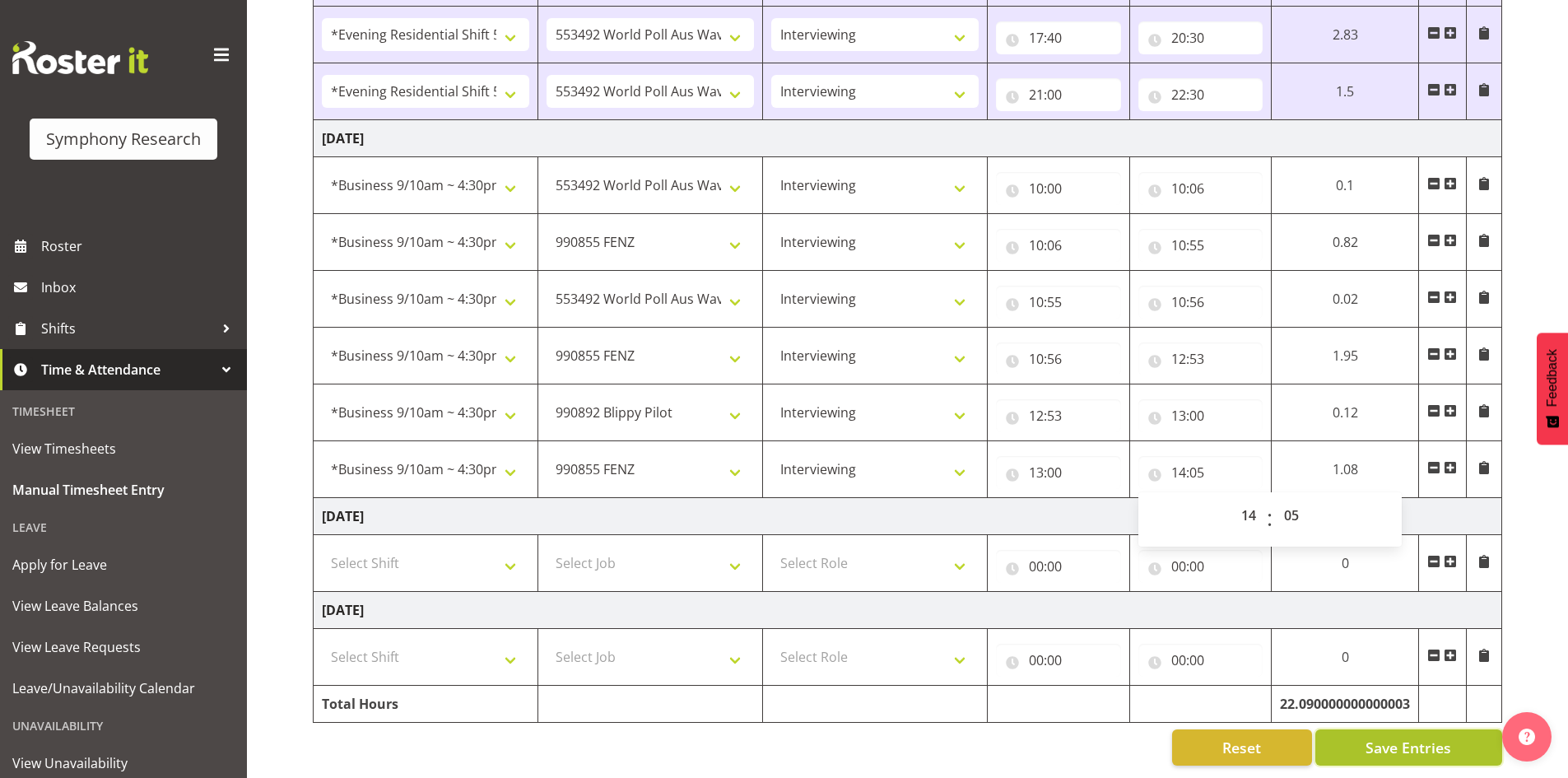
click at [1405, 737] on span "Save Entries" at bounding box center [1408, 747] width 86 height 21
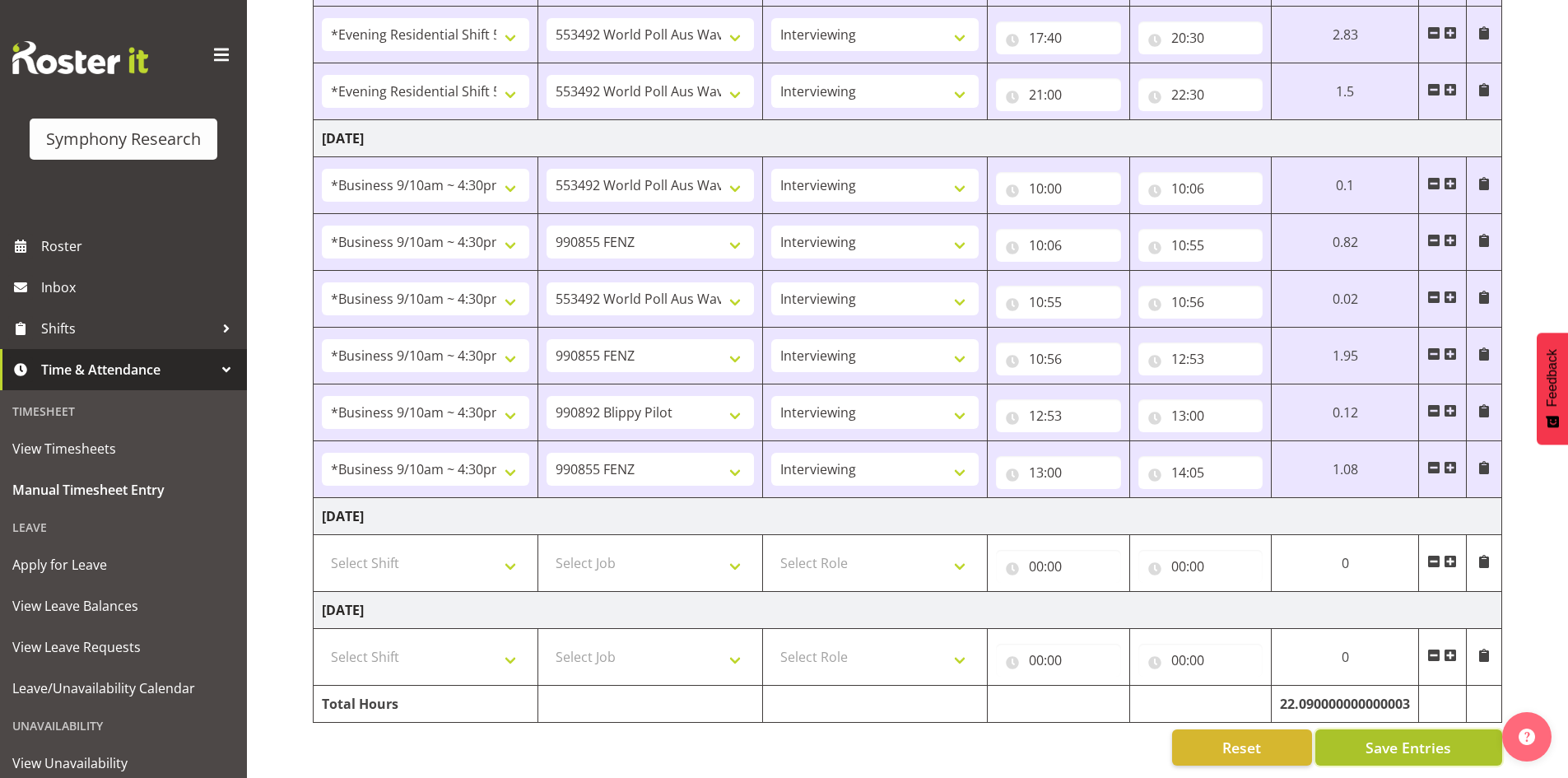
click at [1407, 738] on span "Save Entries" at bounding box center [1408, 747] width 86 height 21
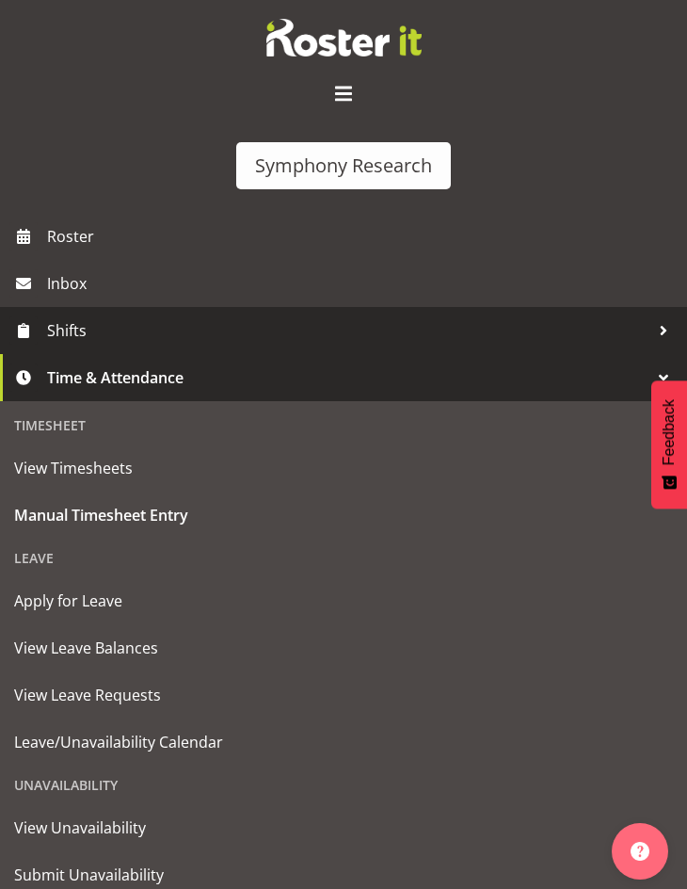
scroll to position [62, 0]
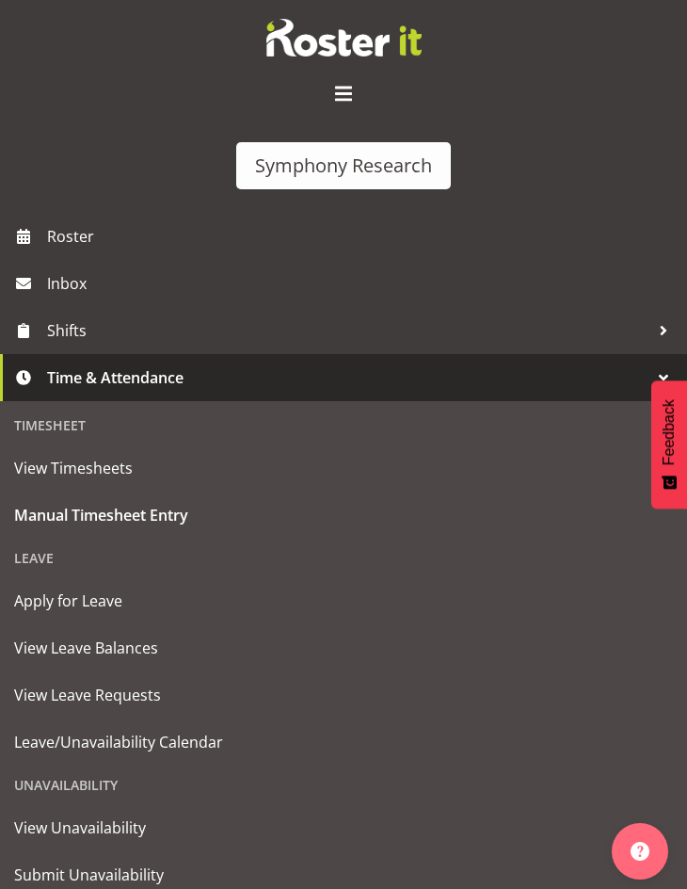
click at [335, 93] on span at bounding box center [344, 94] width 30 height 30
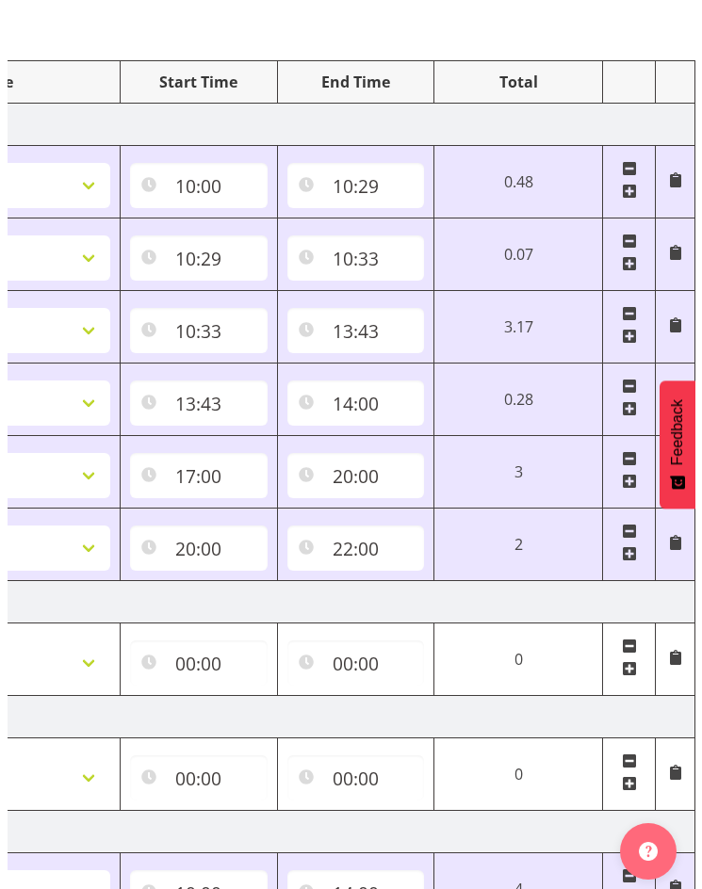
scroll to position [0, 0]
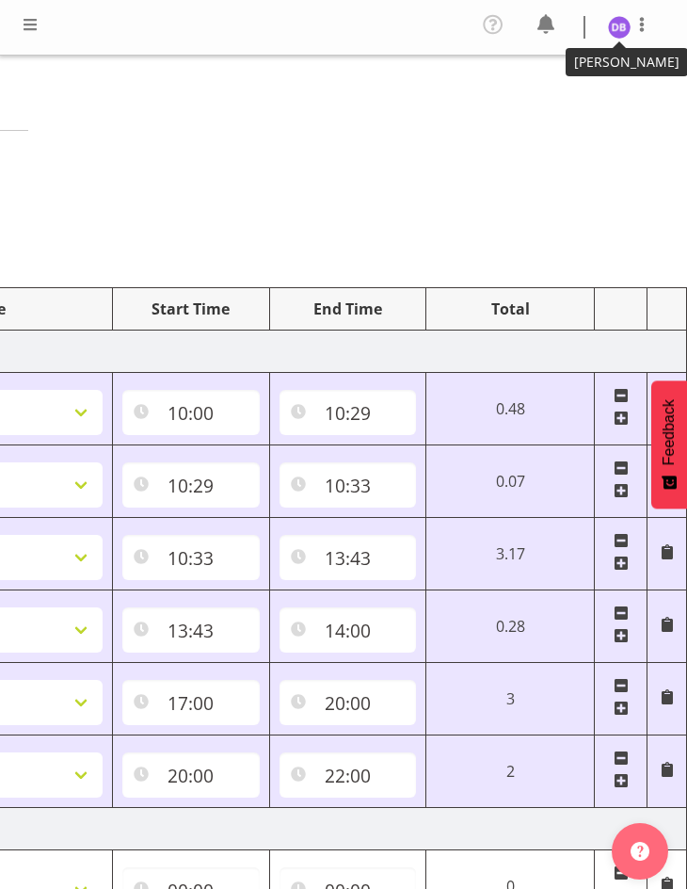
click at [620, 22] on img at bounding box center [619, 27] width 23 height 23
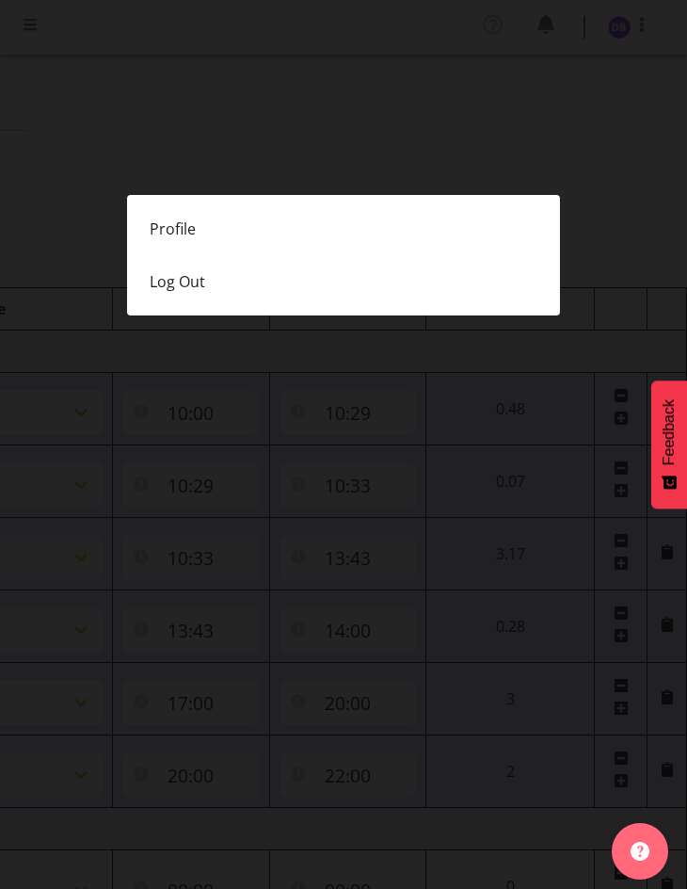
scroll to position [0, 631]
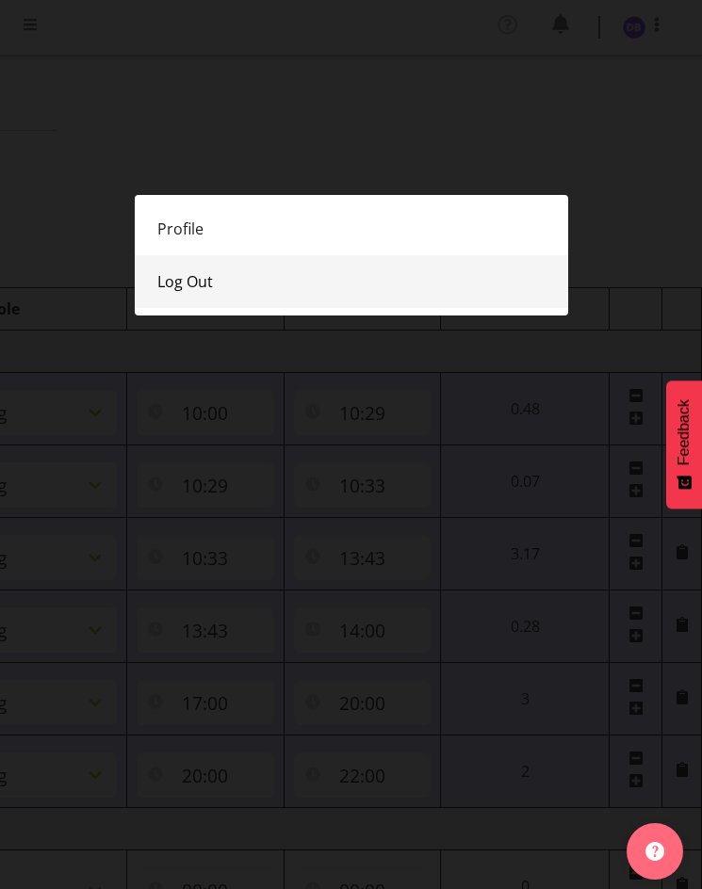
click at [194, 280] on link "Log Out" at bounding box center [351, 281] width 433 height 53
